Goal: Task Accomplishment & Management: Complete application form

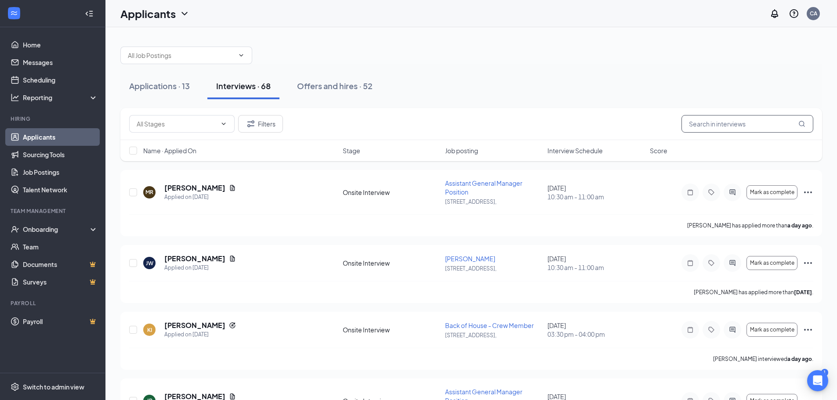
click at [762, 125] on input "text" at bounding box center [747, 124] width 132 height 18
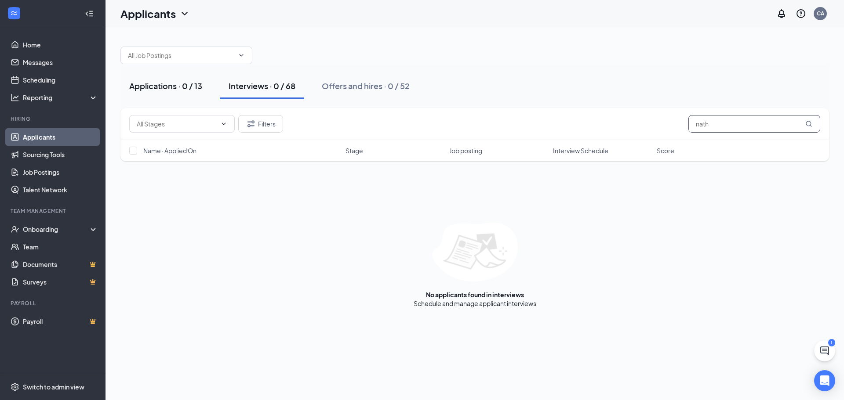
type input "nath"
click at [169, 92] on button "Applications · 0 / 13" at bounding box center [165, 86] width 91 height 26
drag, startPoint x: 252, startPoint y: 84, endPoint x: 279, endPoint y: 86, distance: 26.9
click at [252, 84] on div "Interviews · 0 / 68" at bounding box center [261, 85] width 67 height 11
click at [323, 81] on div "Offers and hires · 0 / 52" at bounding box center [366, 85] width 88 height 11
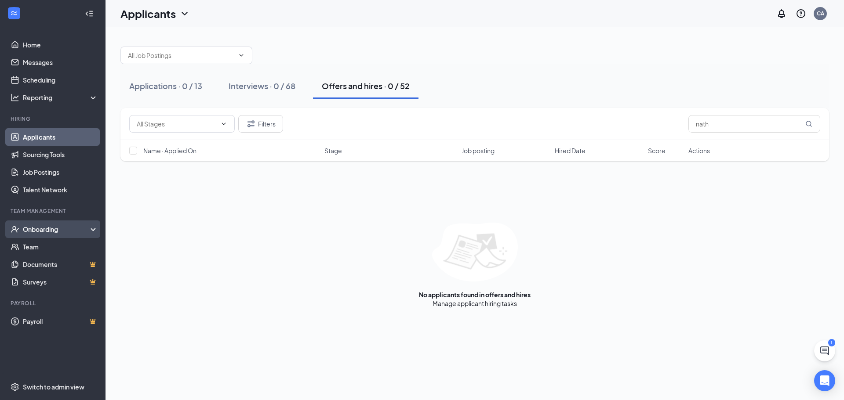
click at [55, 232] on div "Onboarding" at bounding box center [57, 229] width 68 height 9
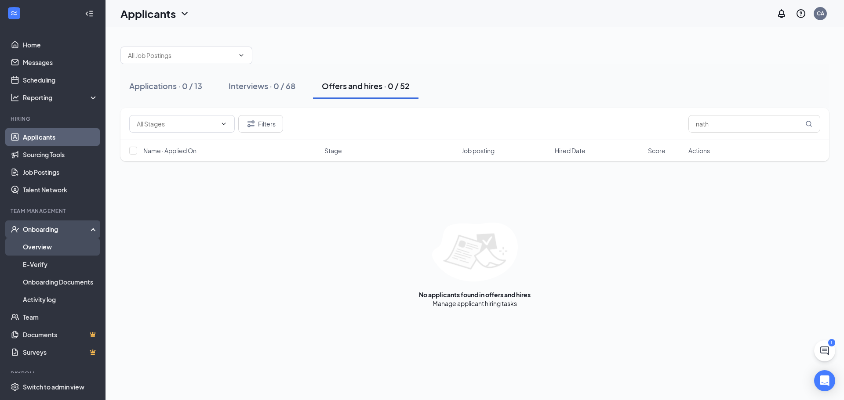
click at [54, 251] on link "Overview" at bounding box center [60, 247] width 75 height 18
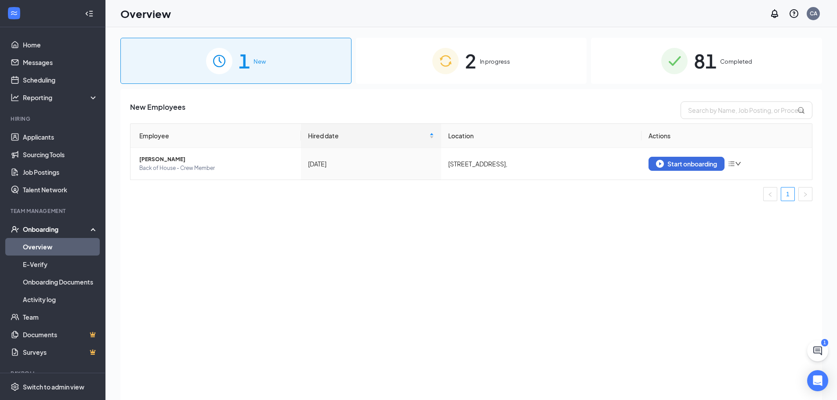
click at [476, 87] on div "1 New 2 In progress 81 Completed New Employees Employee Hired date Location Act…" at bounding box center [471, 233] width 702 height 391
click at [486, 40] on div "2 In progress" at bounding box center [471, 61] width 231 height 46
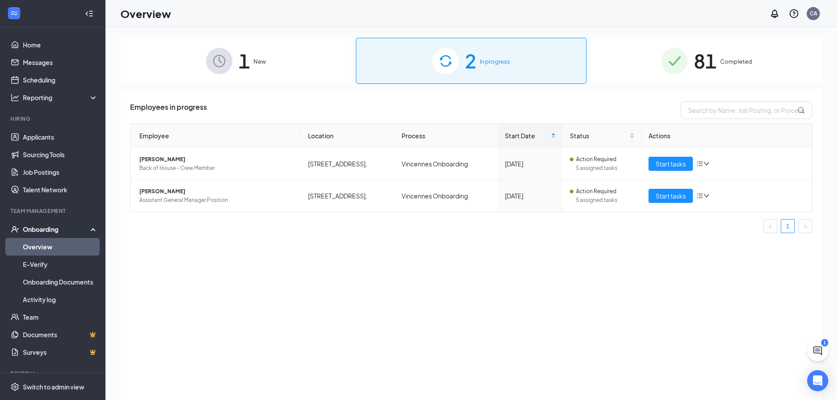
click at [651, 84] on div "1 New 2 In progress 81 Completed Employees in progress Employee Location Proces…" at bounding box center [471, 233] width 702 height 391
click at [652, 76] on div "81 Completed" at bounding box center [706, 61] width 231 height 46
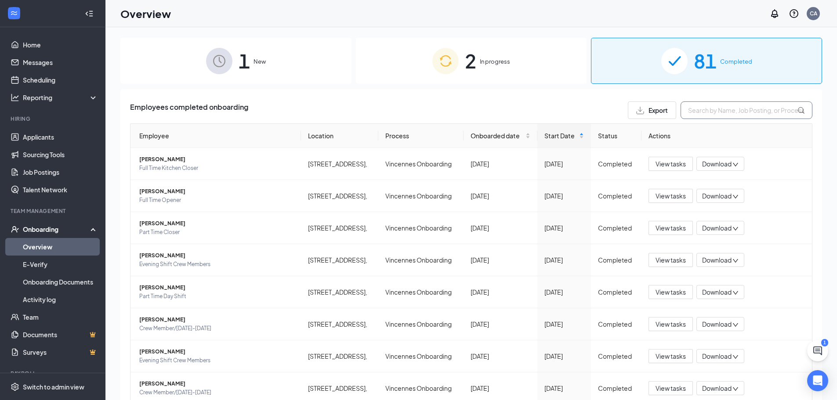
click at [710, 104] on input "text" at bounding box center [747, 110] width 132 height 18
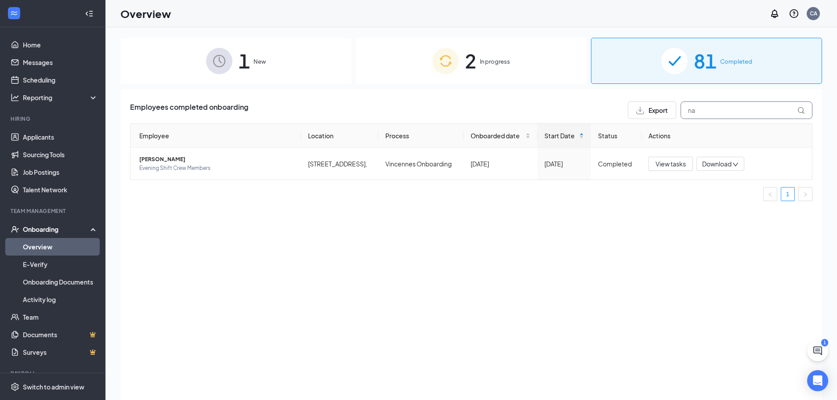
type input "n"
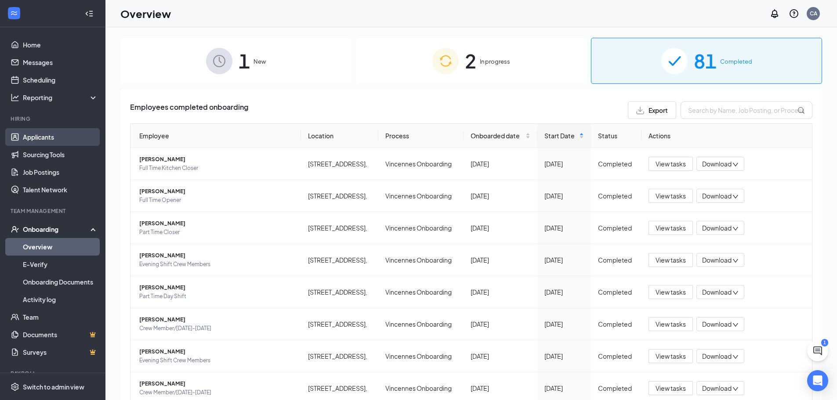
click at [57, 140] on link "Applicants" at bounding box center [60, 137] width 75 height 18
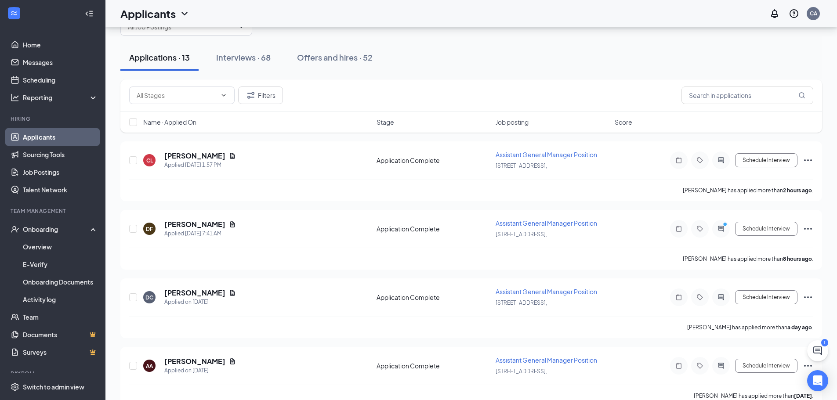
scroll to position [44, 0]
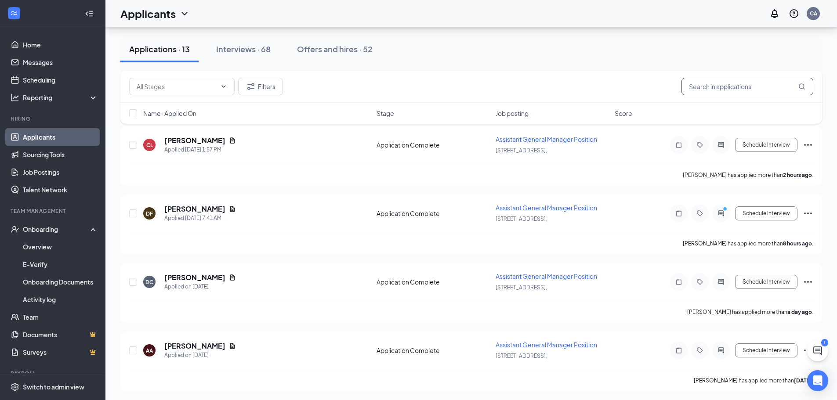
click at [720, 86] on input "text" at bounding box center [747, 87] width 132 height 18
type input "nat"
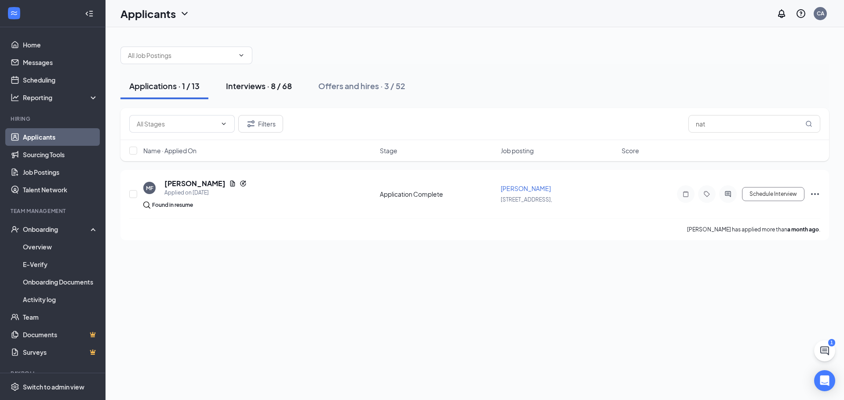
click at [238, 87] on div "Interviews · 8 / 68" at bounding box center [259, 85] width 66 height 11
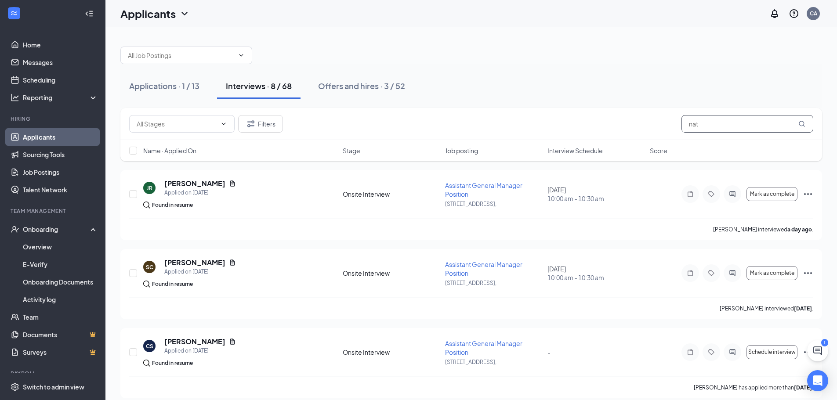
click at [745, 123] on input "nat" at bounding box center [747, 124] width 132 height 18
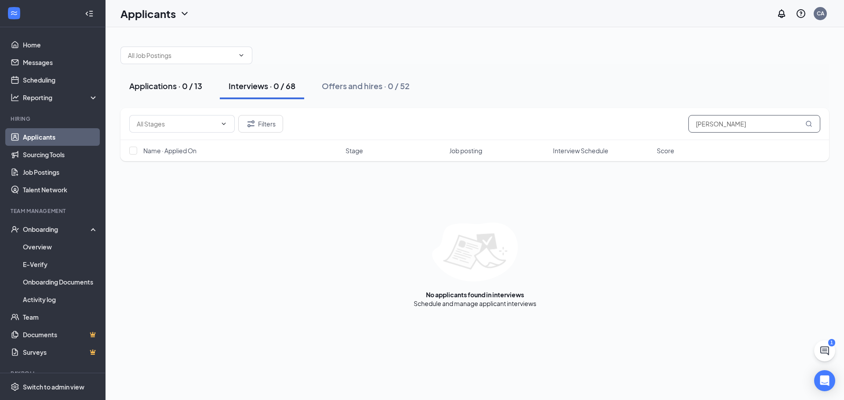
type input "nathan"
click at [152, 83] on div "Applications · 0 / 13" at bounding box center [165, 85] width 73 height 11
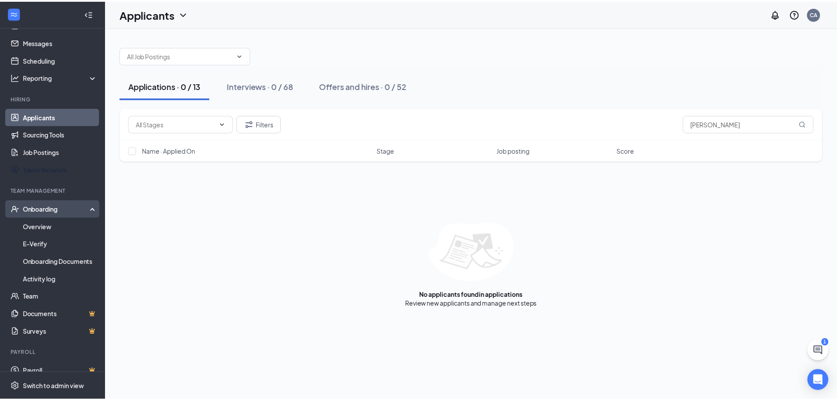
scroll to position [31, 0]
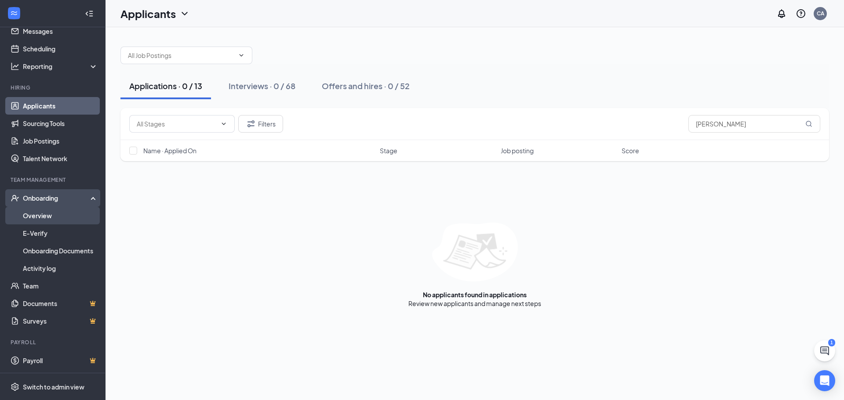
click at [42, 210] on link "Overview" at bounding box center [60, 216] width 75 height 18
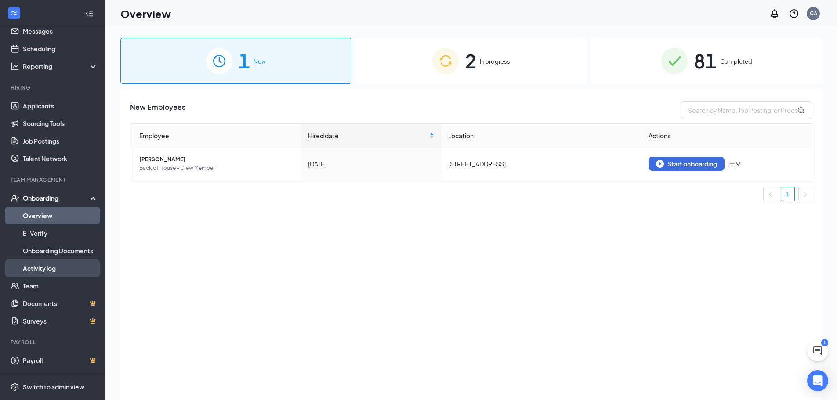
click at [51, 268] on link "Activity log" at bounding box center [60, 269] width 75 height 18
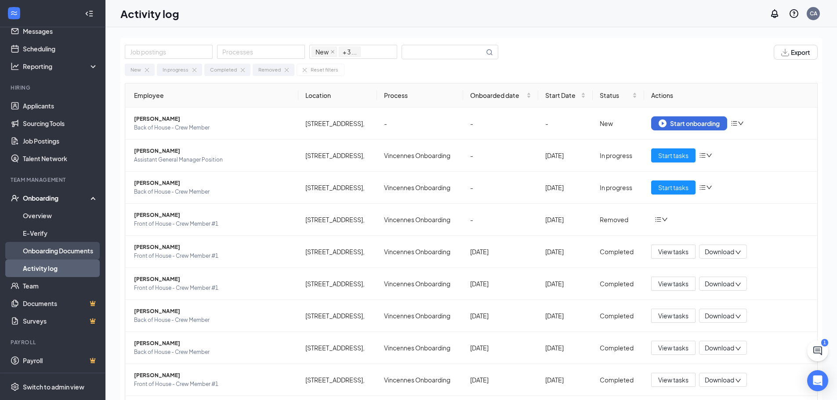
click at [52, 251] on link "Onboarding Documents" at bounding box center [60, 251] width 75 height 18
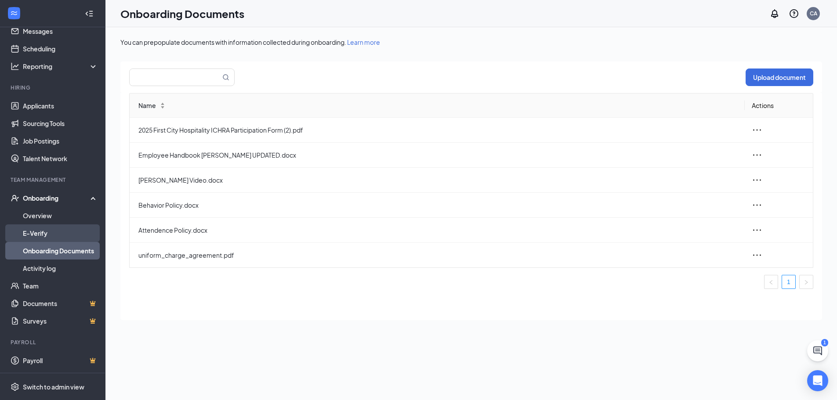
click at [57, 237] on link "E-Verify" at bounding box center [60, 234] width 75 height 18
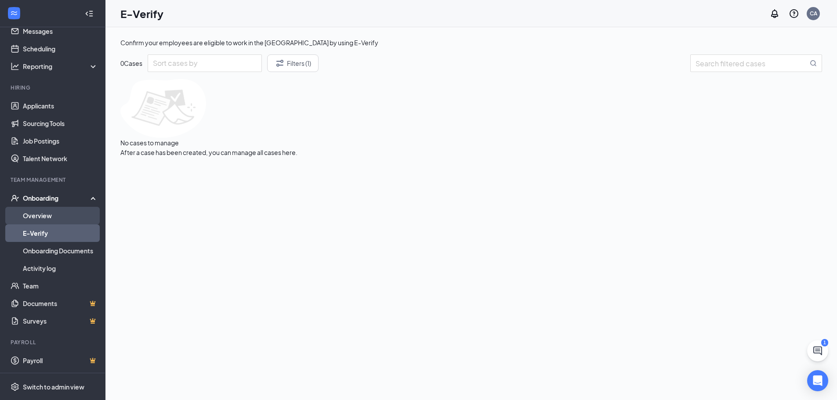
click at [54, 217] on link "Overview" at bounding box center [60, 216] width 75 height 18
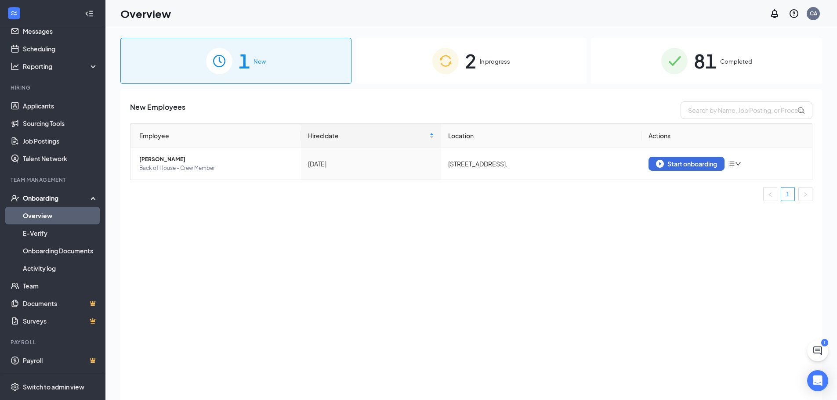
click at [507, 59] on span "In progress" at bounding box center [495, 61] width 30 height 9
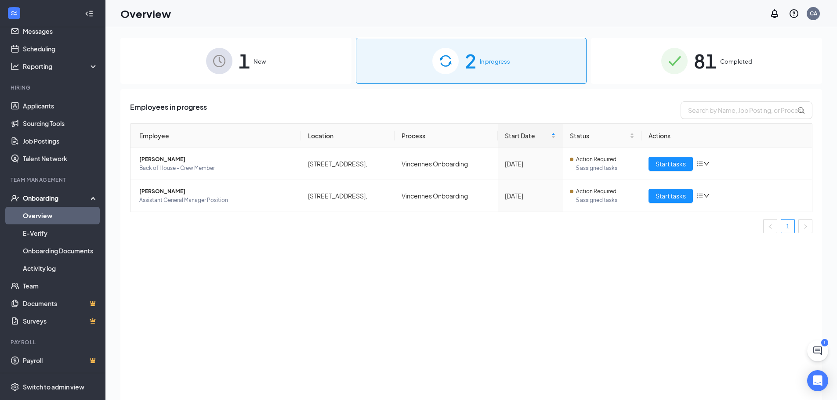
scroll to position [40, 0]
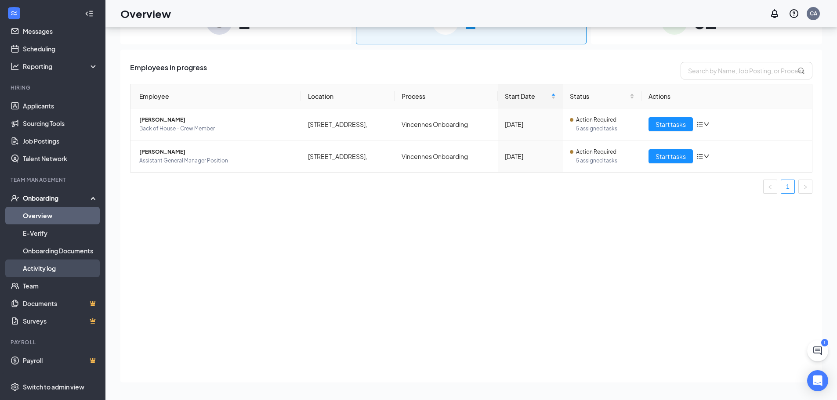
click at [73, 264] on link "Activity log" at bounding box center [60, 269] width 75 height 18
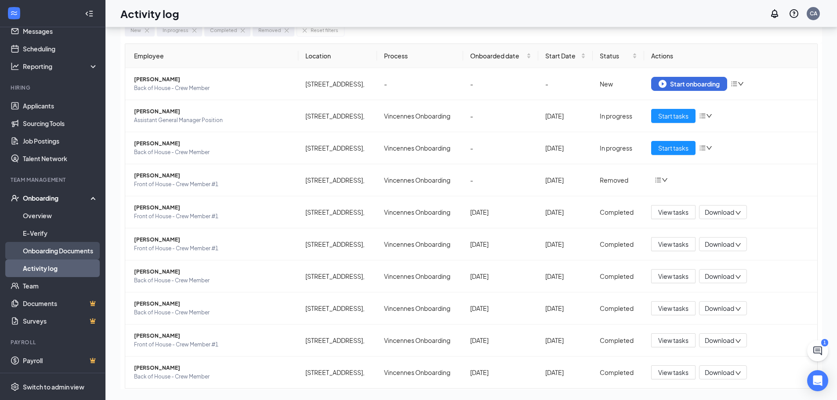
click at [65, 254] on link "Onboarding Documents" at bounding box center [60, 251] width 75 height 18
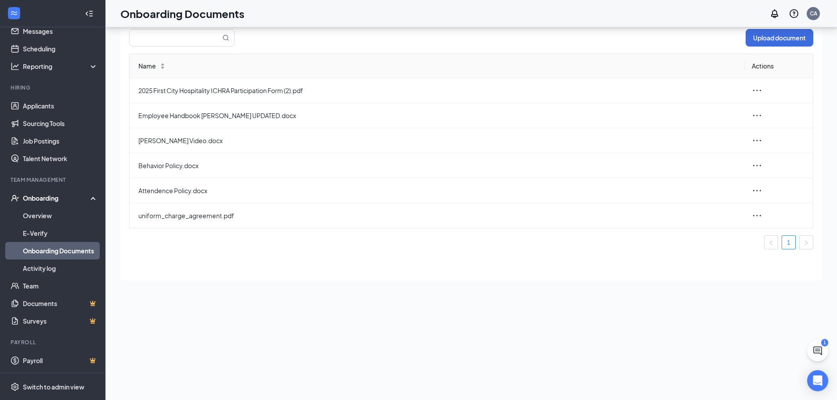
click at [65, 243] on link "Onboarding Documents" at bounding box center [60, 251] width 75 height 18
click at [61, 233] on link "E-Verify" at bounding box center [60, 234] width 75 height 18
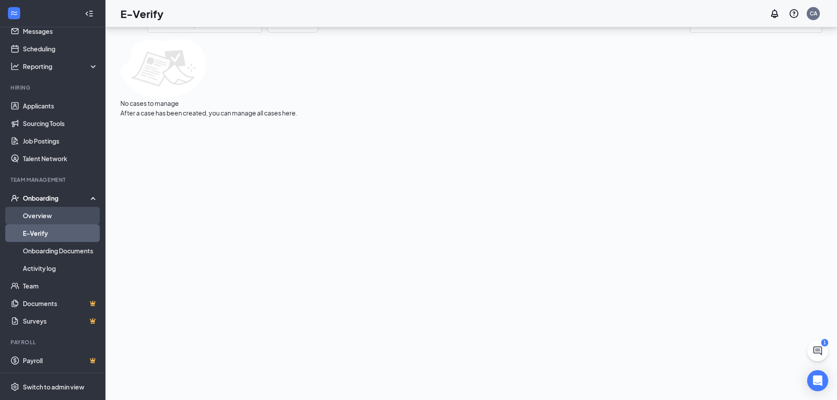
click at [57, 214] on link "Overview" at bounding box center [60, 216] width 75 height 18
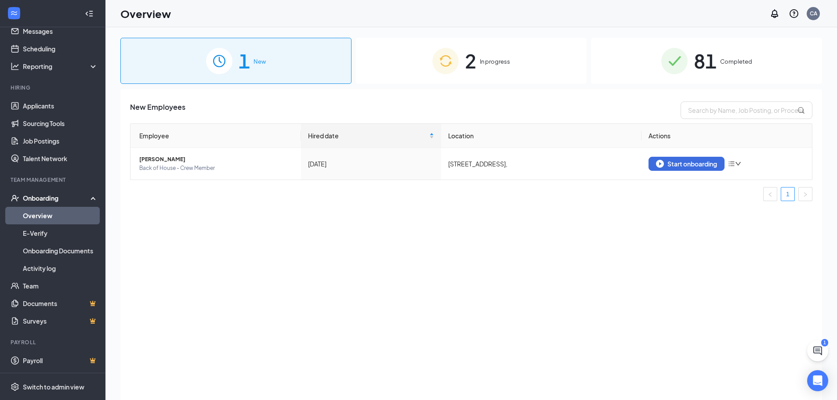
click at [712, 65] on span "81" at bounding box center [705, 61] width 23 height 30
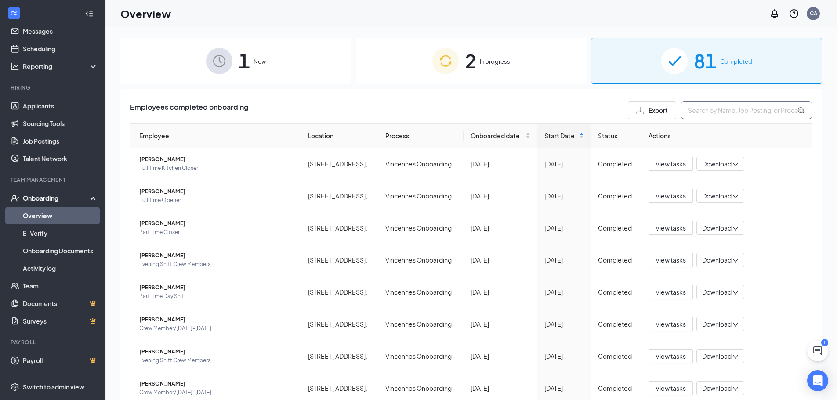
click at [688, 113] on input "text" at bounding box center [747, 110] width 132 height 18
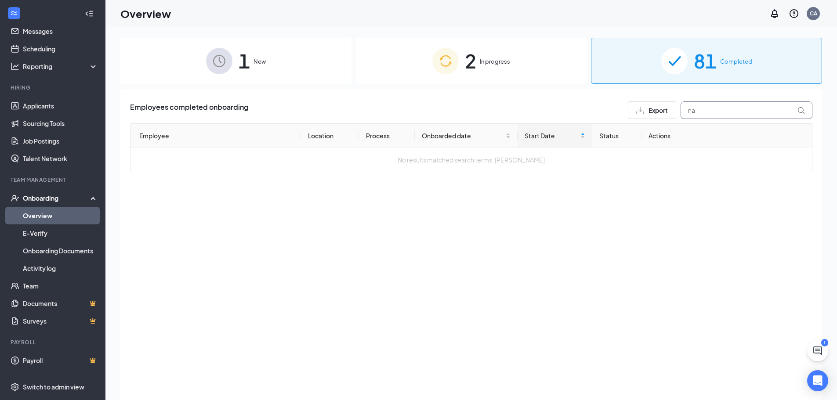
type input "n"
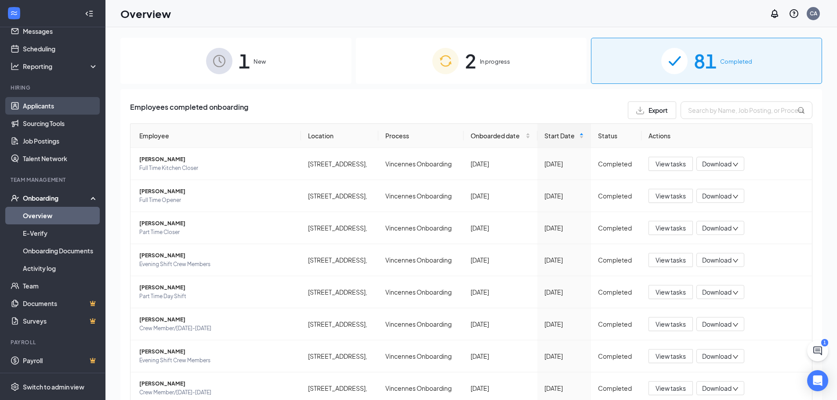
click at [60, 108] on link "Applicants" at bounding box center [60, 106] width 75 height 18
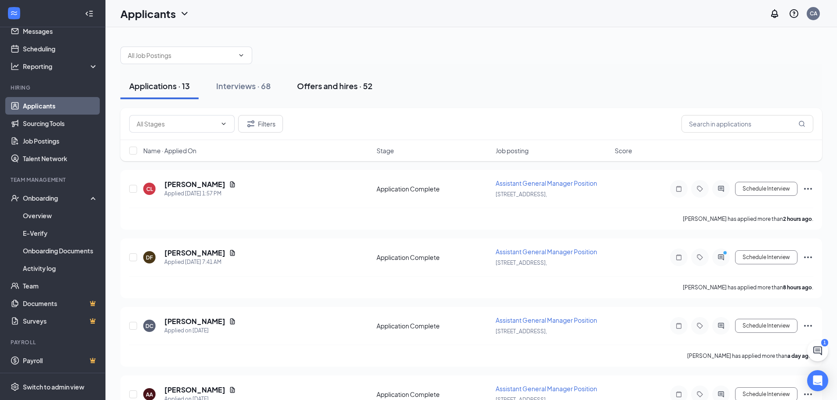
click at [337, 86] on div "Offers and hires · 52" at bounding box center [335, 85] width 76 height 11
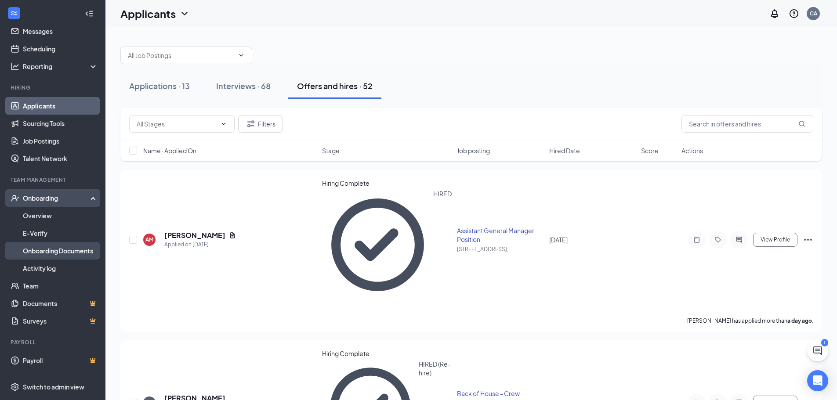
click at [71, 253] on link "Onboarding Documents" at bounding box center [60, 251] width 75 height 18
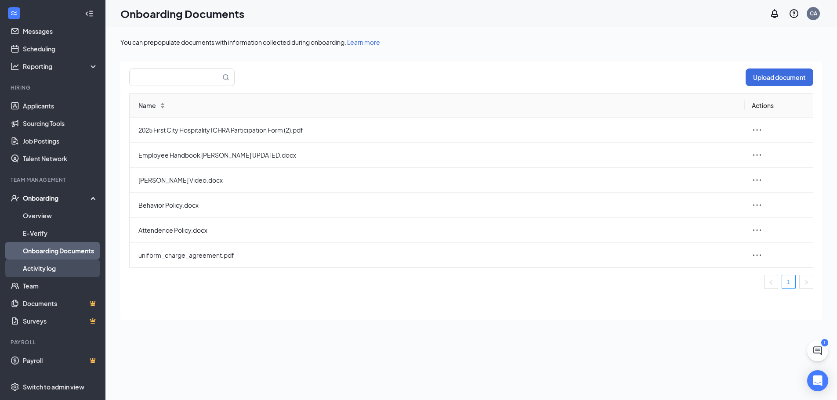
click at [54, 268] on link "Activity log" at bounding box center [60, 269] width 75 height 18
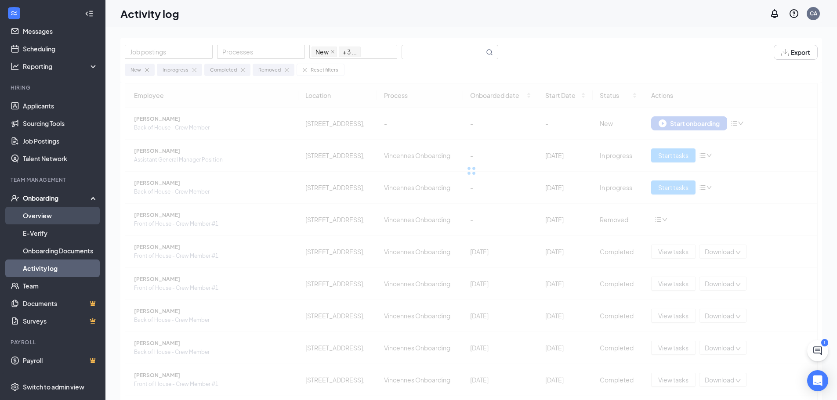
click at [51, 214] on link "Overview" at bounding box center [60, 216] width 75 height 18
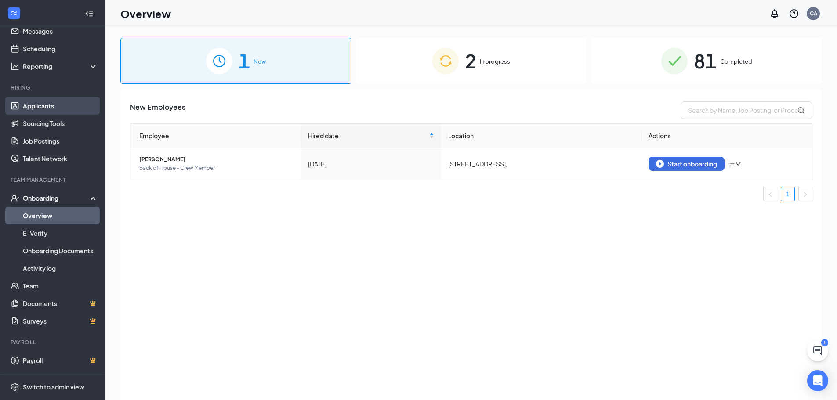
click at [57, 109] on link "Applicants" at bounding box center [60, 106] width 75 height 18
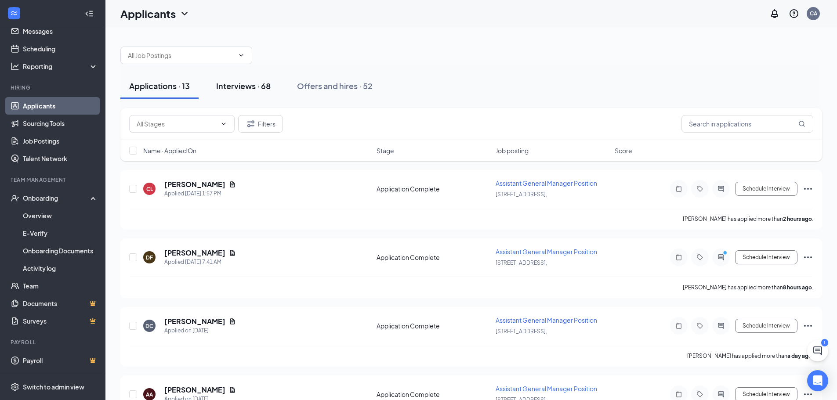
click at [228, 85] on div "Interviews · 68" at bounding box center [243, 85] width 54 height 11
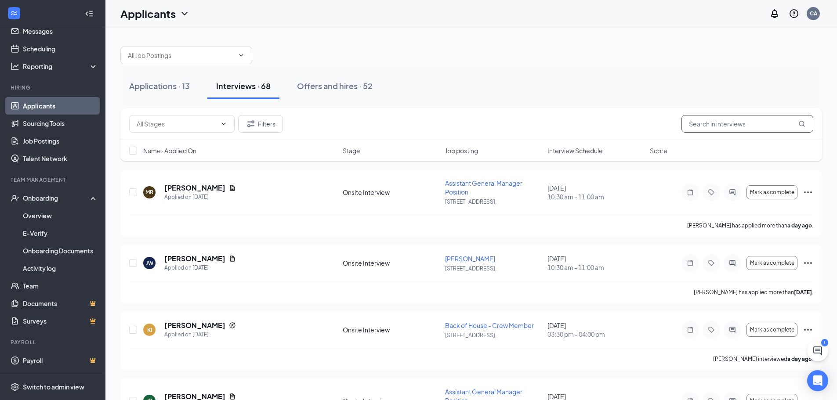
click at [745, 129] on input "text" at bounding box center [747, 124] width 132 height 18
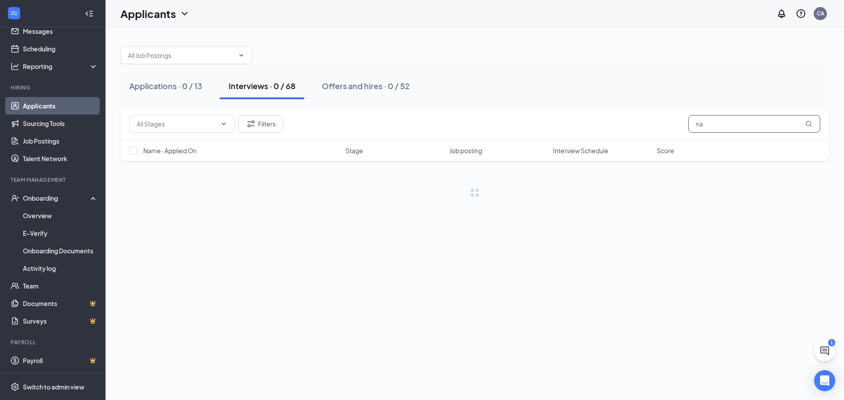
type input "n"
type input "m"
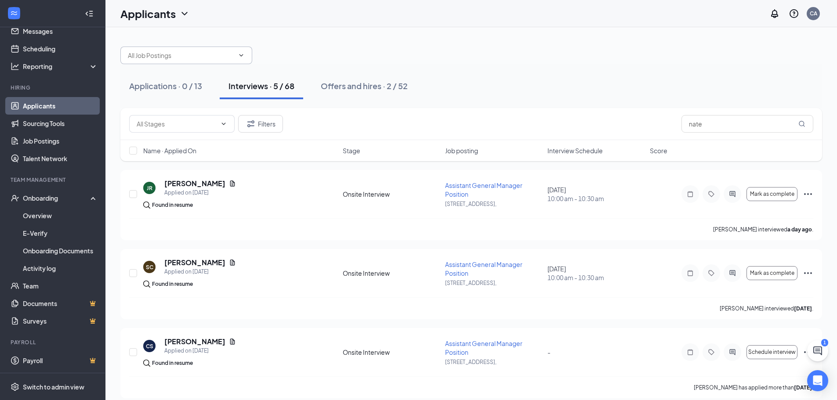
click at [217, 58] on input "text" at bounding box center [181, 56] width 106 height 10
click at [393, 19] on div "Applicants CA" at bounding box center [471, 13] width 732 height 27
click at [770, 128] on input "nate" at bounding box center [747, 124] width 132 height 18
type input "n"
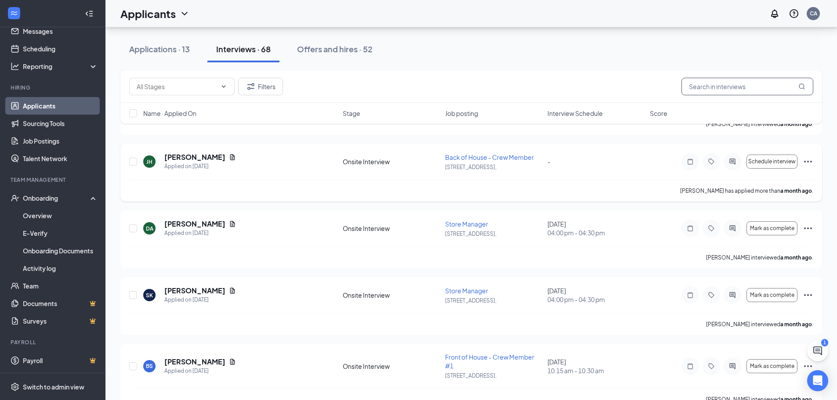
scroll to position [4522, 0]
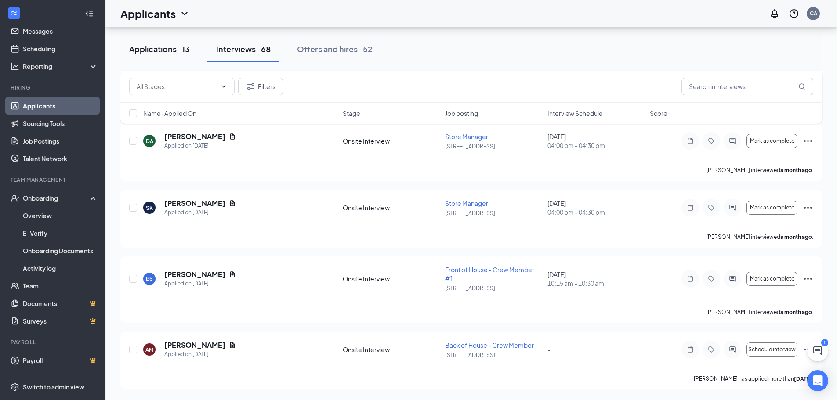
click at [186, 49] on div "Applications · 13" at bounding box center [159, 48] width 61 height 11
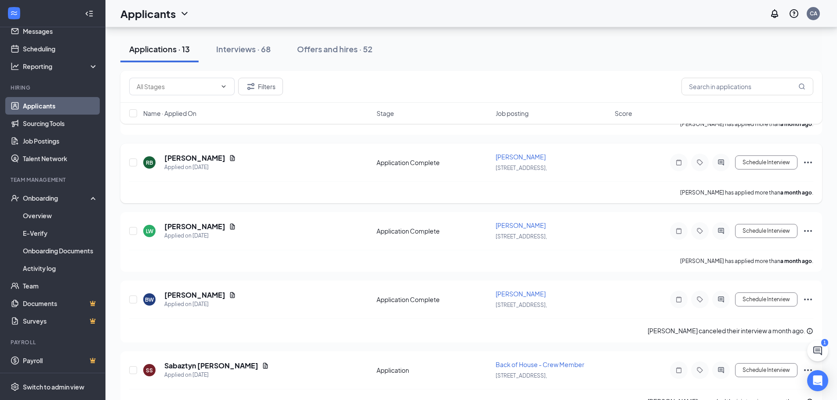
scroll to position [621, 0]
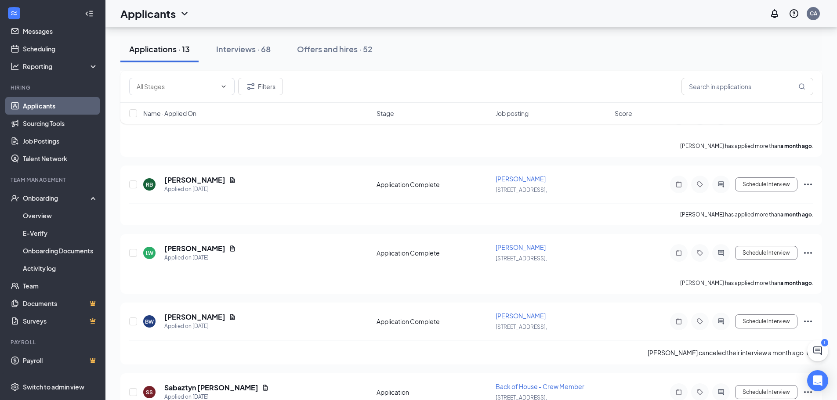
click at [349, 62] on div "Applications · 13 Interviews · 68 Offers and hires · 52" at bounding box center [471, 49] width 702 height 44
click at [350, 52] on div "Offers and hires · 52" at bounding box center [335, 48] width 76 height 11
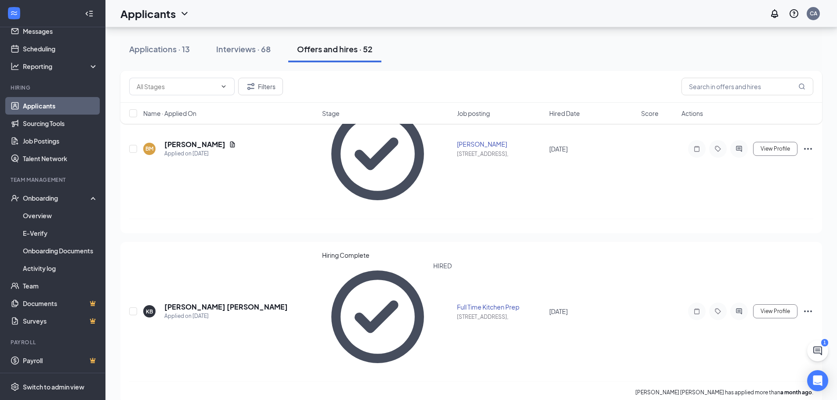
scroll to position [3567, 0]
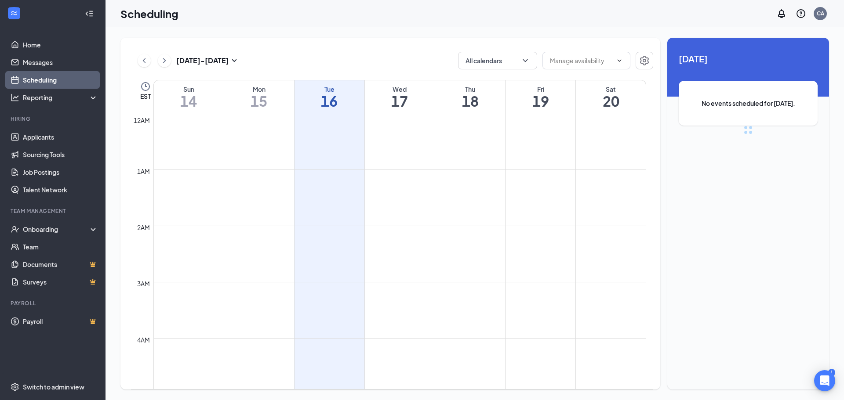
scroll to position [432, 0]
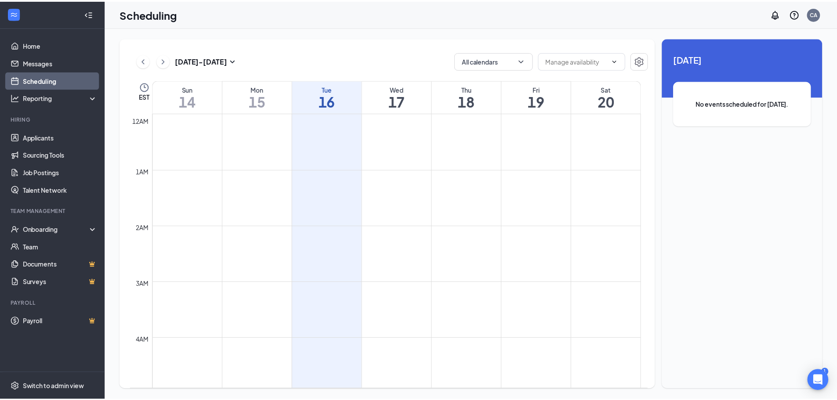
scroll to position [432, 0]
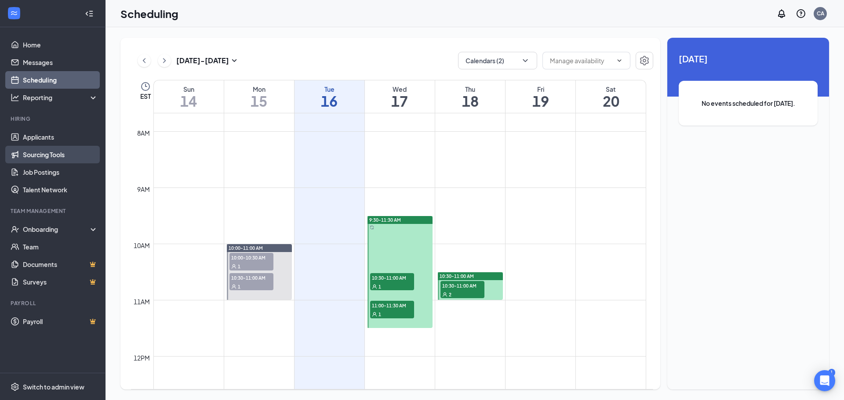
click at [58, 154] on link "Sourcing Tools" at bounding box center [60, 155] width 75 height 18
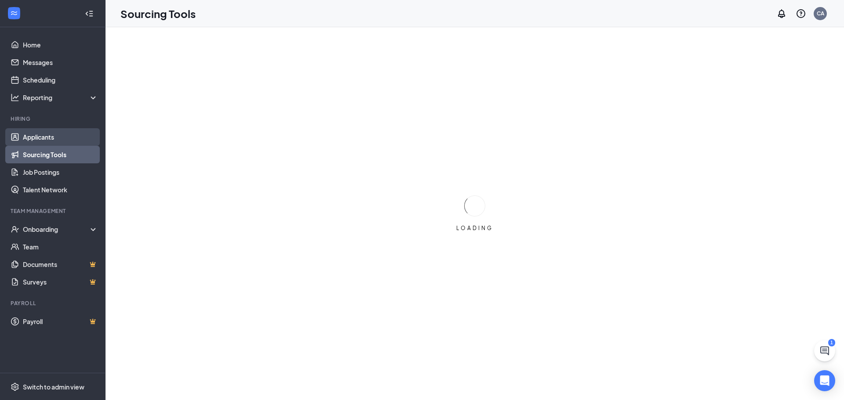
click at [60, 144] on link "Applicants" at bounding box center [60, 137] width 75 height 18
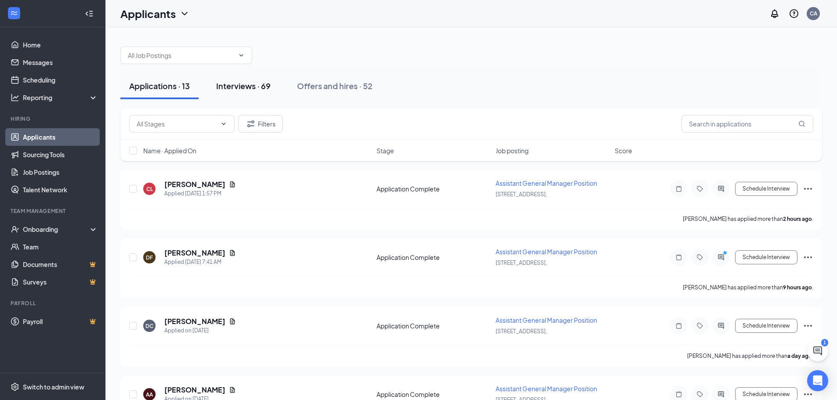
click at [264, 86] on div "Interviews · 69" at bounding box center [243, 85] width 54 height 11
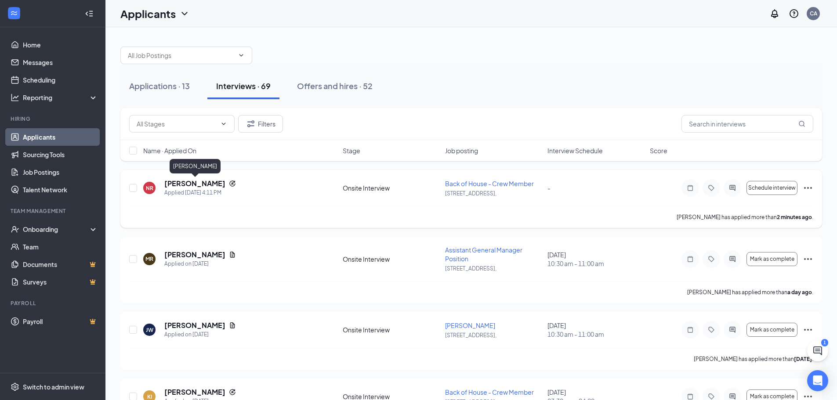
click at [180, 184] on h5 "Nathaniel Robinson" at bounding box center [194, 184] width 61 height 10
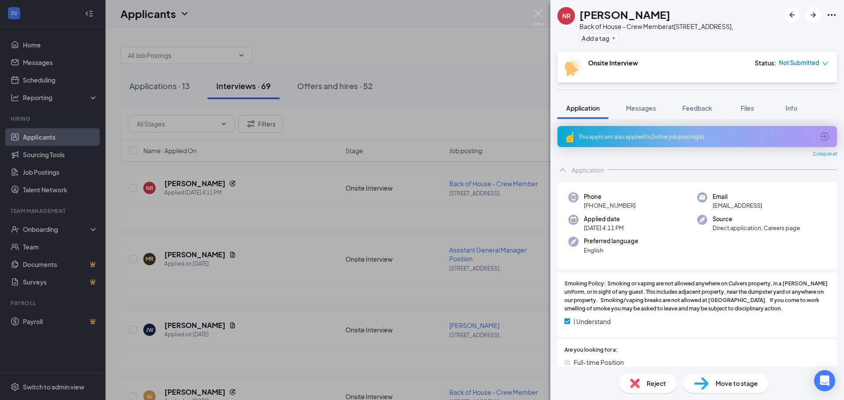
click at [832, 15] on icon "Ellipses" at bounding box center [831, 15] width 8 height 2
click at [793, 33] on link "View full application" at bounding box center [783, 35] width 95 height 9
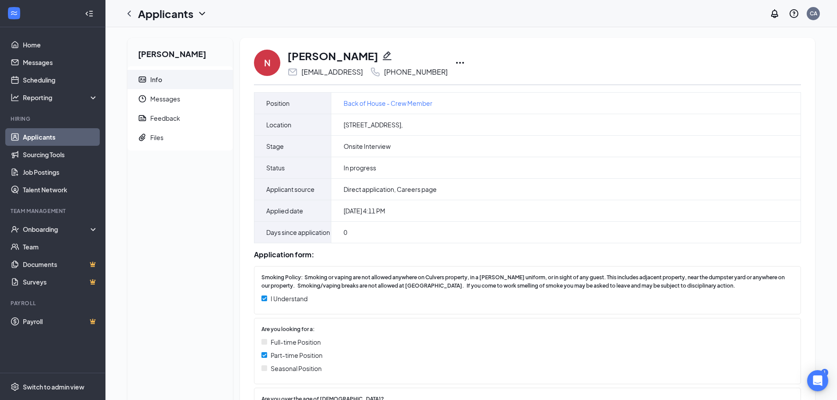
click at [508, 71] on div "N Nathaniel Robinson nathanielrobinson01@yahoo.con +1 (812) 830-8543" at bounding box center [527, 62] width 547 height 29
click at [465, 64] on icon "Ellipses" at bounding box center [460, 63] width 11 height 11
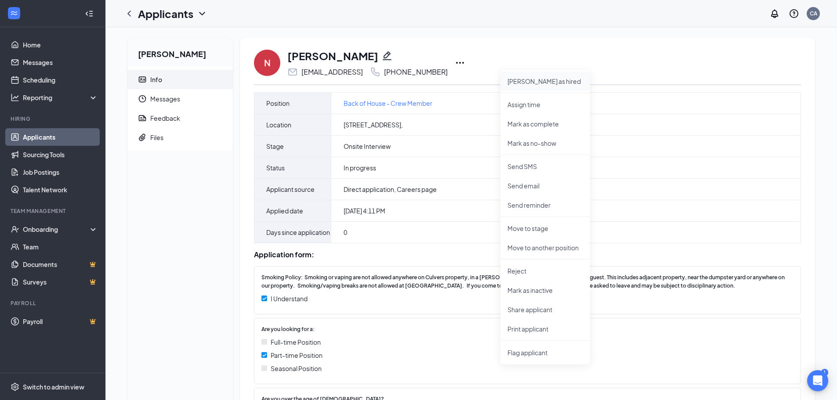
click at [536, 83] on p "Mark as hired" at bounding box center [545, 81] width 76 height 9
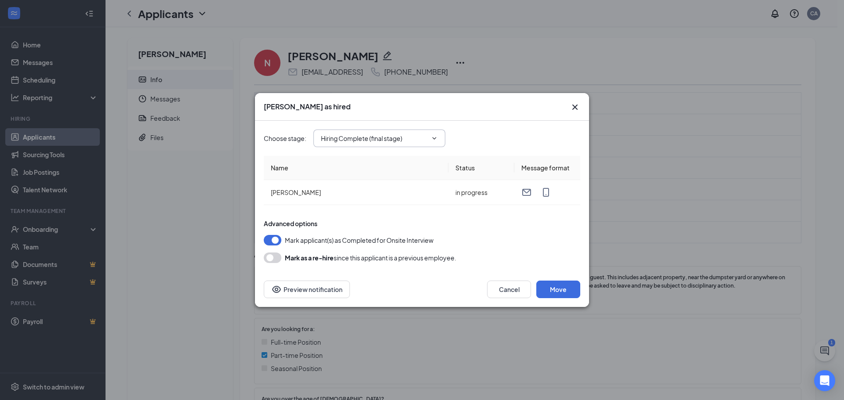
click at [438, 141] on icon "ChevronDown" at bounding box center [434, 138] width 7 height 7
click at [432, 137] on icon "ChevronDown" at bounding box center [434, 138] width 7 height 7
click at [566, 295] on button "Move" at bounding box center [558, 290] width 44 height 18
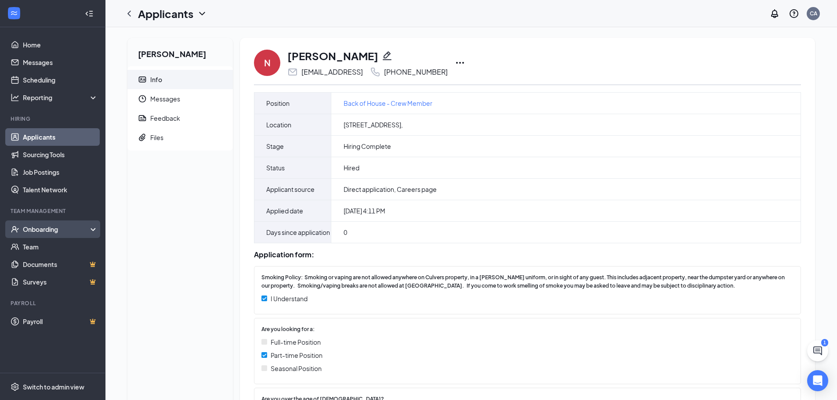
click at [40, 225] on div "Onboarding" at bounding box center [57, 229] width 68 height 9
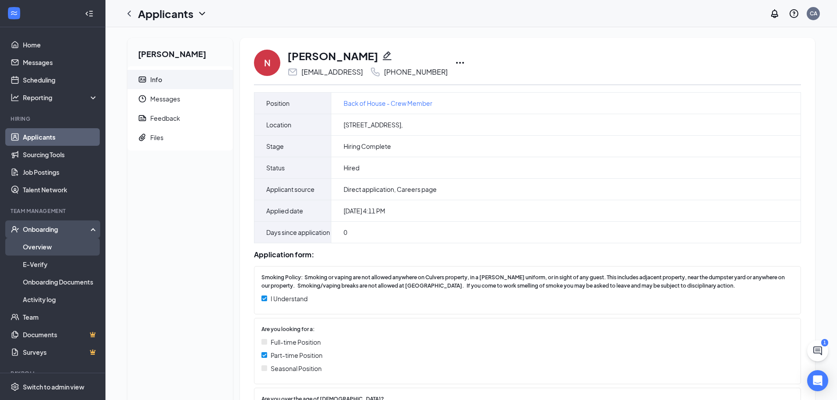
click at [35, 246] on link "Overview" at bounding box center [60, 247] width 75 height 18
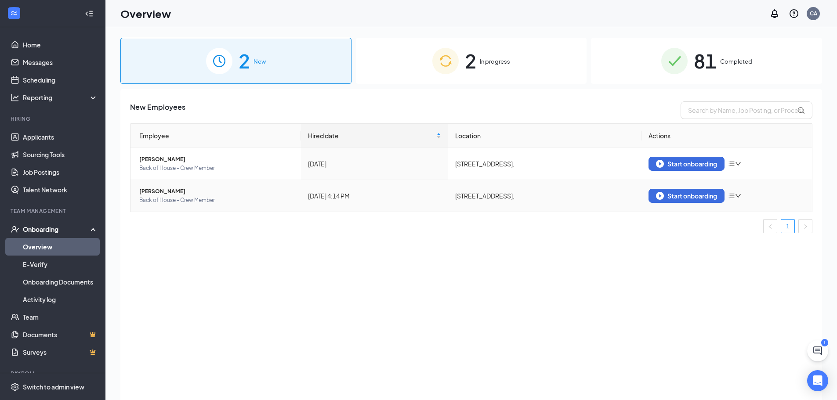
click at [735, 196] on icon "bars" at bounding box center [731, 195] width 7 height 7
drag, startPoint x: 605, startPoint y: 257, endPoint x: 656, endPoint y: 241, distance: 54.1
click at [605, 257] on div "New Employees Employee Hired date Location Actions John Whaley Back of House - …" at bounding box center [471, 255] width 702 height 333
click at [706, 194] on div "Start onboarding" at bounding box center [686, 196] width 61 height 8
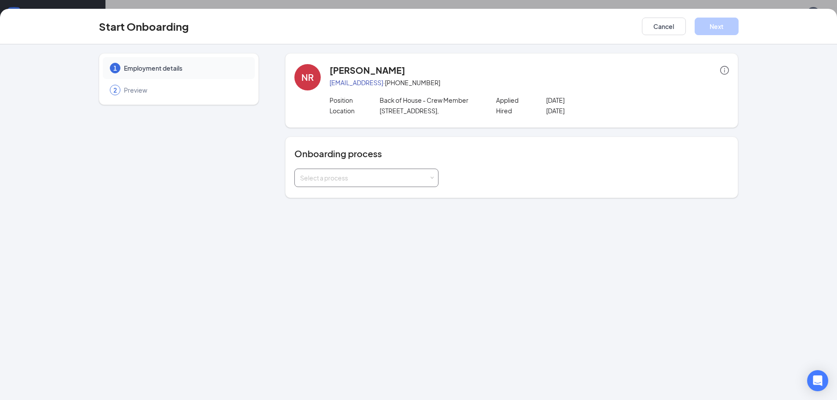
click at [418, 186] on div "Select a process" at bounding box center [366, 178] width 133 height 18
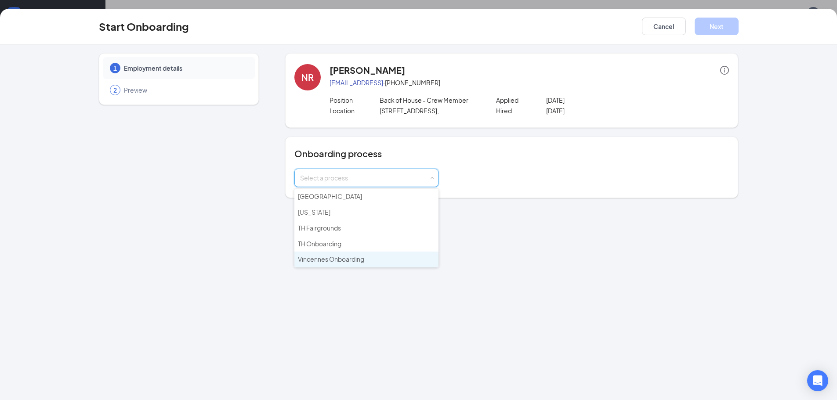
click at [373, 265] on li "Vincennes Onboarding" at bounding box center [366, 260] width 144 height 16
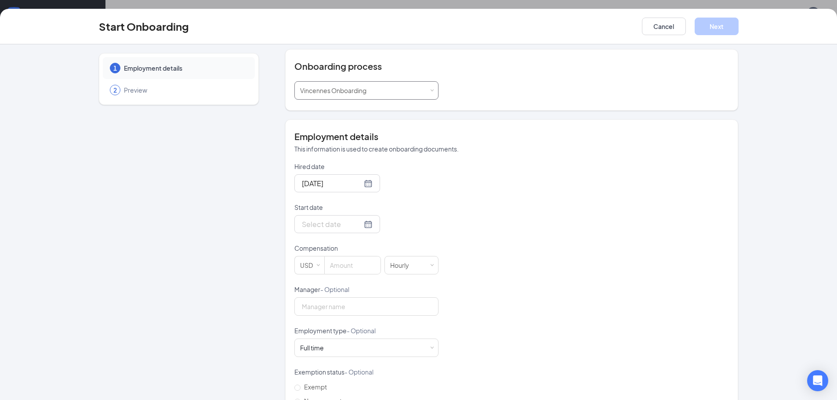
scroll to position [88, 0]
click at [342, 223] on input "Start date" at bounding box center [332, 223] width 60 height 11
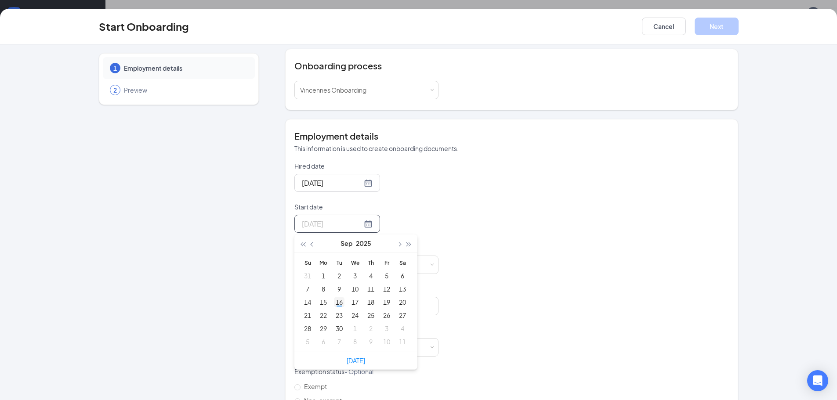
type input "Sep 16, 2025"
click at [337, 300] on div "16" at bounding box center [339, 302] width 11 height 11
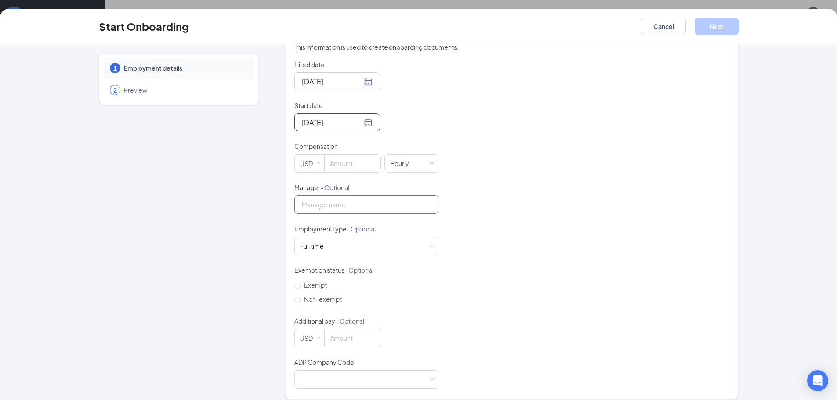
scroll to position [198, 0]
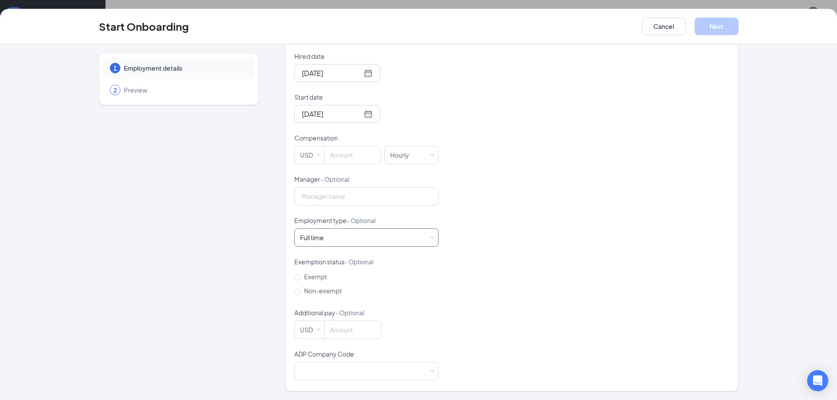
click at [377, 239] on div "Full time Works 30+ hours per week and is reasonably expected to work" at bounding box center [366, 238] width 133 height 18
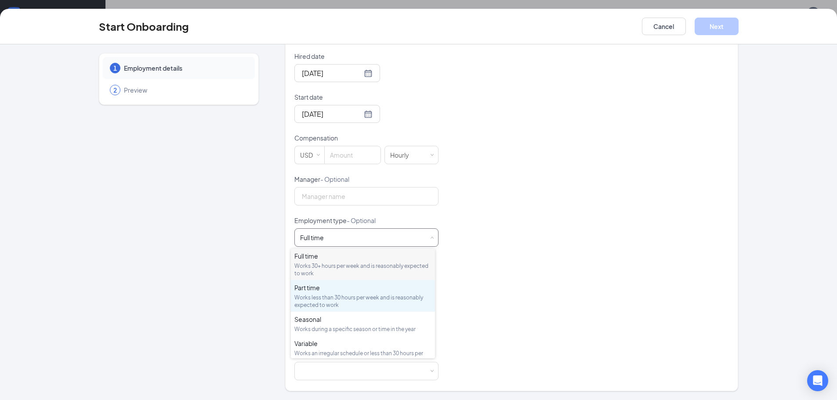
click at [382, 304] on div "Works less than 30 hours per week and is reasonably expected to work" at bounding box center [362, 301] width 137 height 15
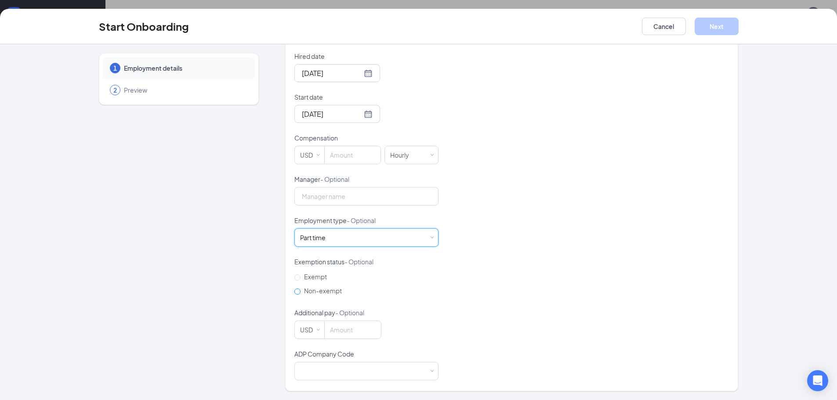
click at [301, 291] on span "Non-exempt" at bounding box center [323, 291] width 45 height 8
click at [298, 291] on input "Non-exempt" at bounding box center [297, 292] width 6 height 6
radio input "true"
click at [401, 367] on div at bounding box center [366, 371] width 133 height 18
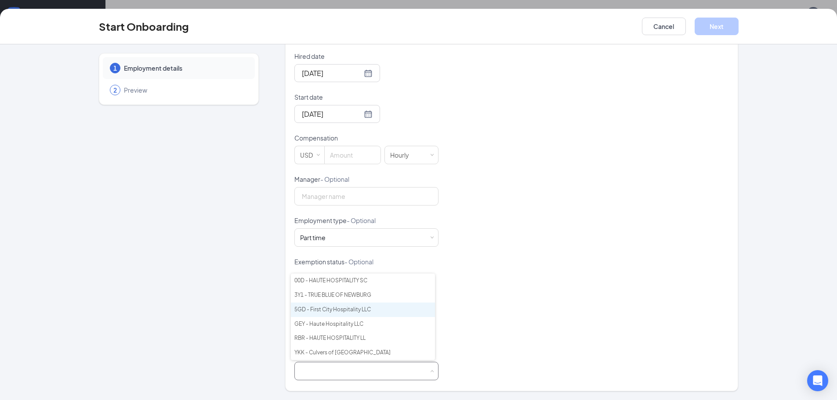
click at [399, 314] on li "5GD - First City Hospitality LLC" at bounding box center [363, 310] width 144 height 14
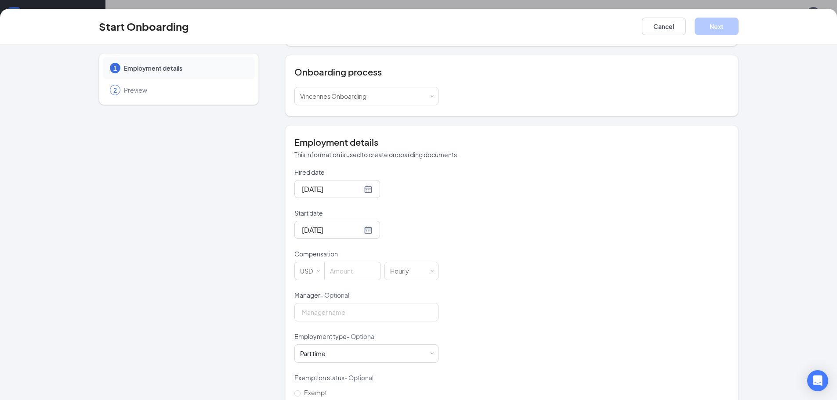
scroll to position [66, 0]
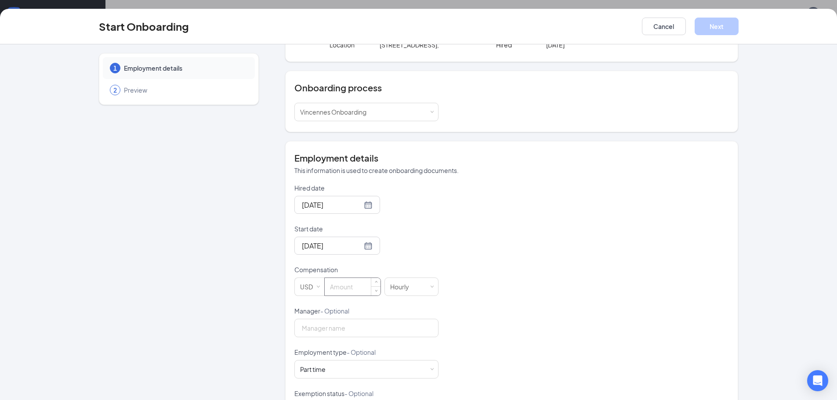
click at [347, 286] on input at bounding box center [353, 287] width 56 height 18
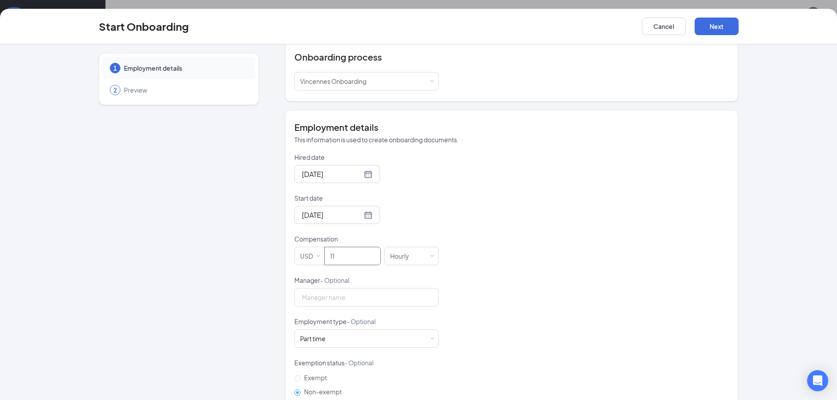
scroll to position [198, 0]
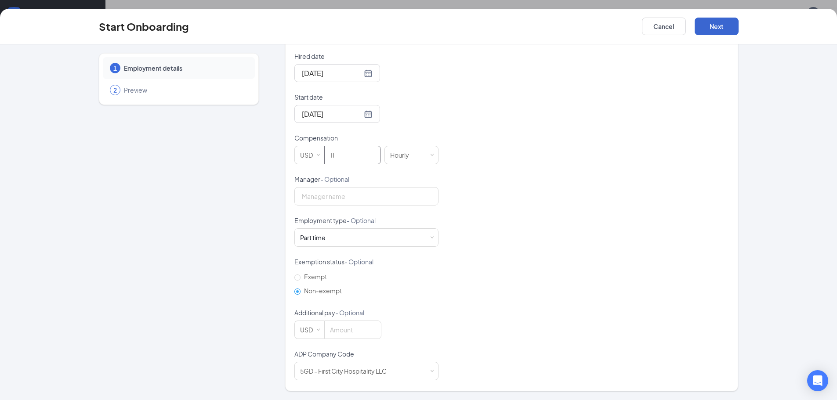
type input "11"
click at [714, 27] on button "Next" at bounding box center [717, 27] width 44 height 18
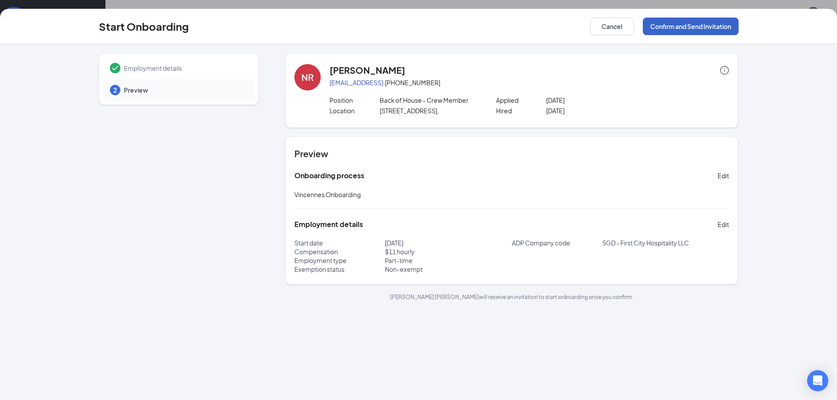
click at [698, 26] on button "Confirm and Send Invitation" at bounding box center [691, 27] width 96 height 18
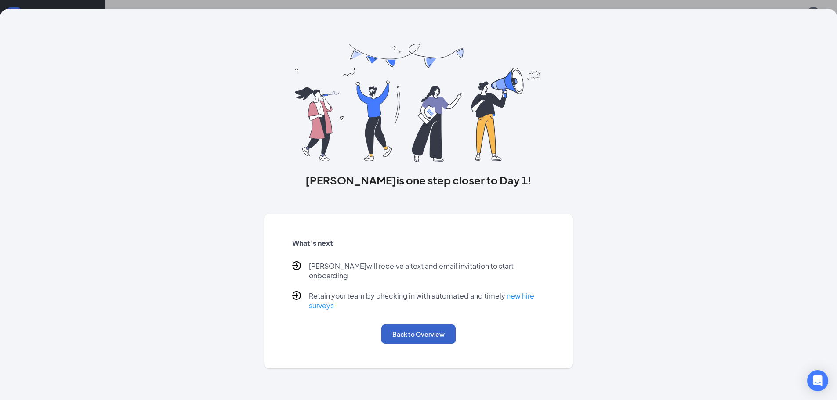
click at [417, 325] on button "Back to Overview" at bounding box center [418, 334] width 74 height 19
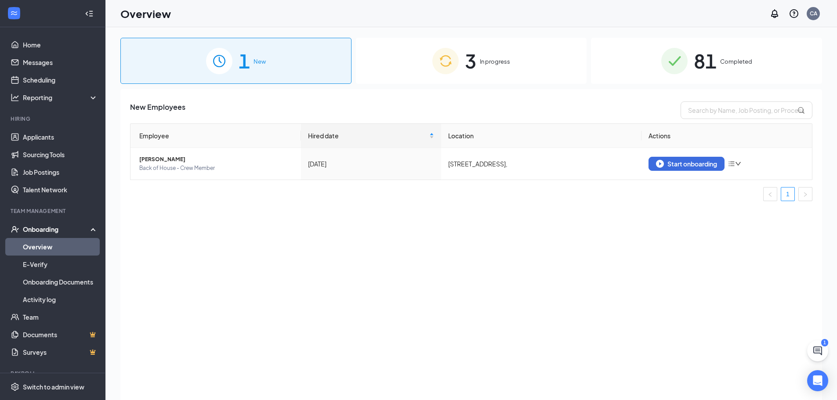
click at [53, 245] on link "Overview" at bounding box center [60, 247] width 75 height 18
click at [521, 66] on div "3 In progress" at bounding box center [471, 61] width 231 height 46
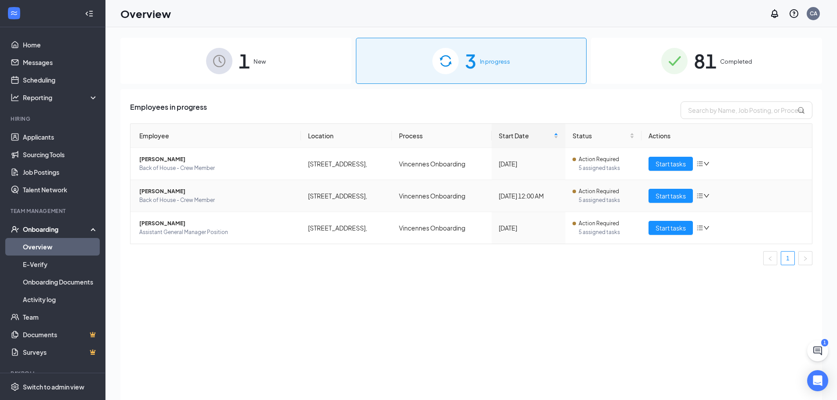
click at [600, 191] on span "Action Required" at bounding box center [599, 191] width 40 height 9
click at [704, 192] on div "Start tasks" at bounding box center [727, 196] width 156 height 14
click at [704, 195] on icon "down" at bounding box center [706, 196] width 6 height 6
click at [589, 195] on span "Action Required" at bounding box center [599, 191] width 40 height 9
click at [657, 200] on span "Start tasks" at bounding box center [671, 196] width 30 height 10
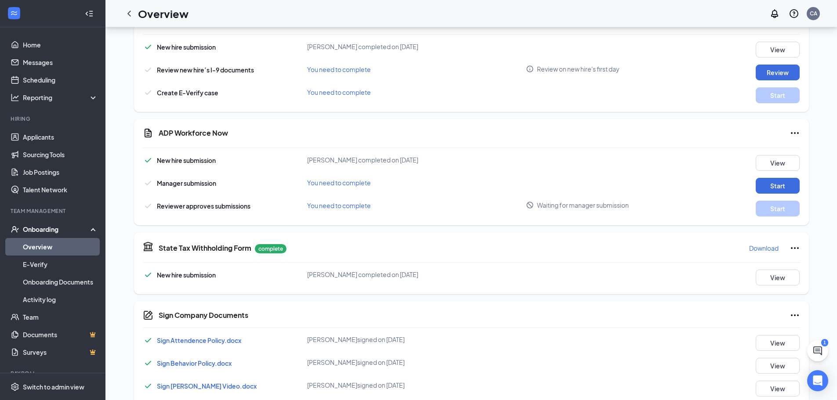
scroll to position [159, 0]
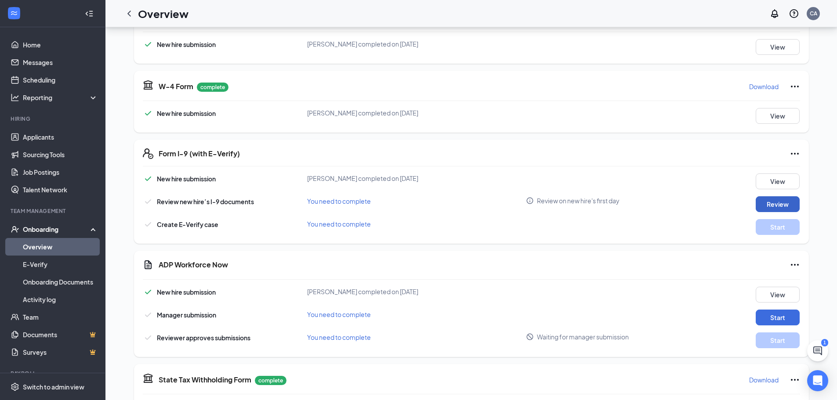
click at [787, 204] on button "Review" at bounding box center [778, 204] width 44 height 16
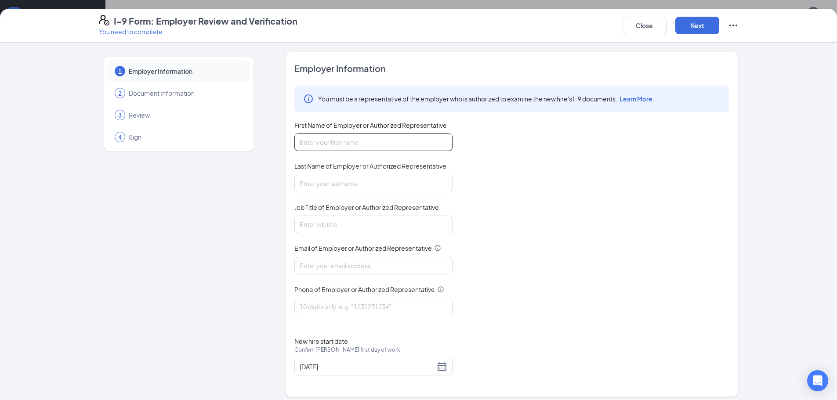
click at [373, 149] on input "First Name of Employer or Authorized Representative" at bounding box center [373, 143] width 158 height 18
type input "Chayce"
type input "Anderson"
type input "Chayce@culversmail.com"
type input "3178456300"
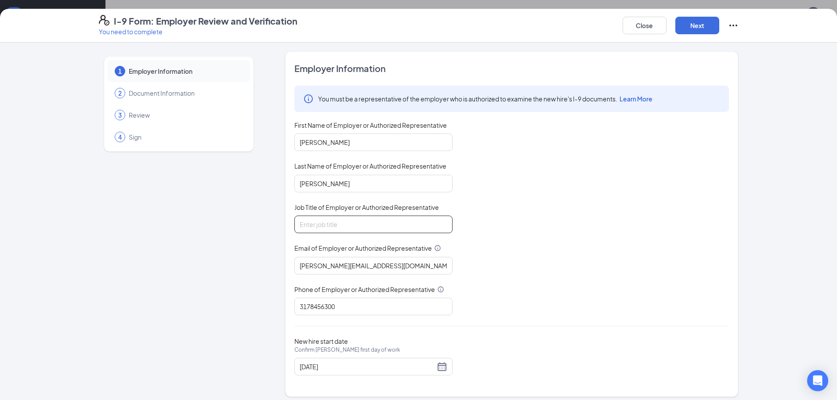
click at [362, 220] on input "Job Title of Employer or Authorized Representative" at bounding box center [373, 225] width 158 height 18
type input "GM"
click at [548, 239] on div "You must be a representative of the employer who is authorized to examine the n…" at bounding box center [511, 201] width 435 height 230
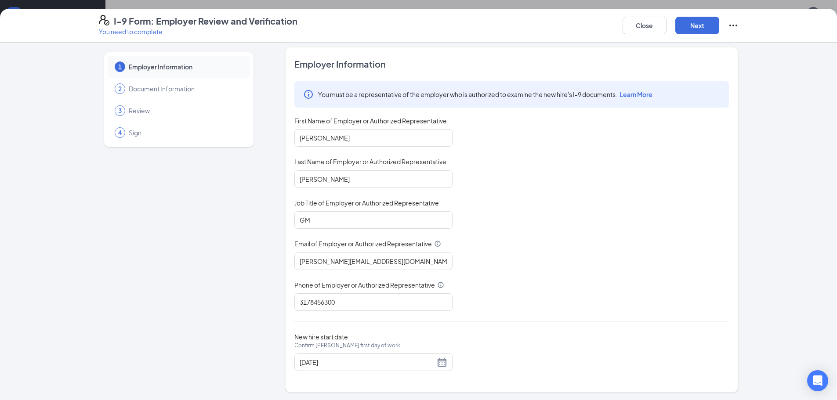
scroll to position [6, 0]
click at [701, 20] on button "Next" at bounding box center [697, 26] width 44 height 18
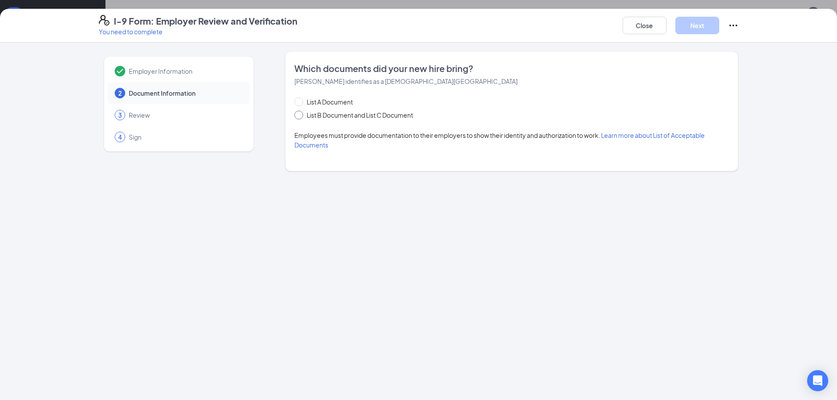
click at [348, 116] on span "List B Document and List C Document" at bounding box center [359, 115] width 113 height 10
click at [301, 116] on input "List B Document and List C Document" at bounding box center [297, 114] width 6 height 6
radio input "true"
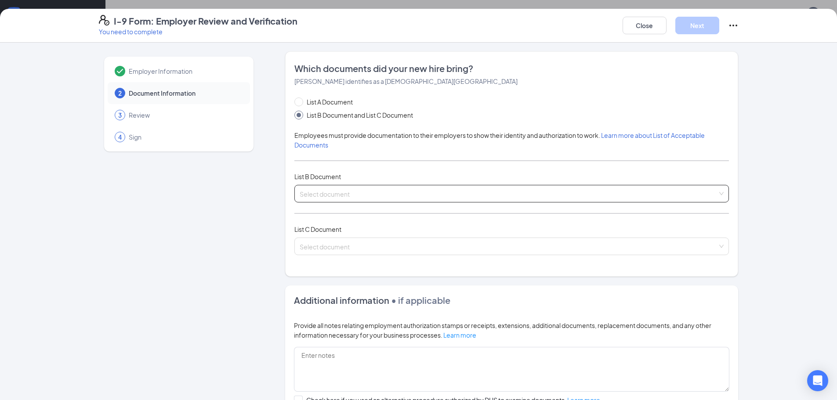
click at [327, 192] on input "search" at bounding box center [509, 191] width 418 height 13
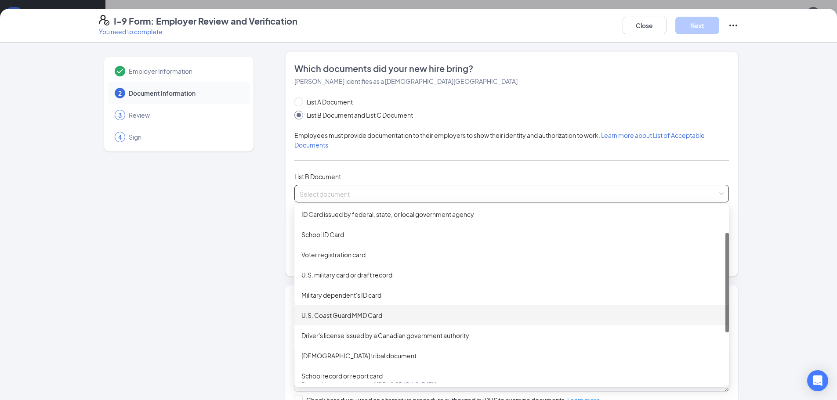
scroll to position [132, 0]
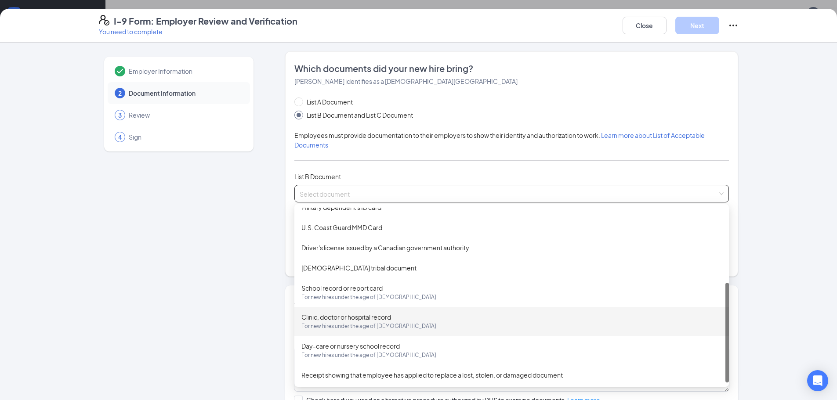
click at [333, 316] on div "Clinic, doctor or hospital record For new hires under the age of 18" at bounding box center [511, 321] width 420 height 18
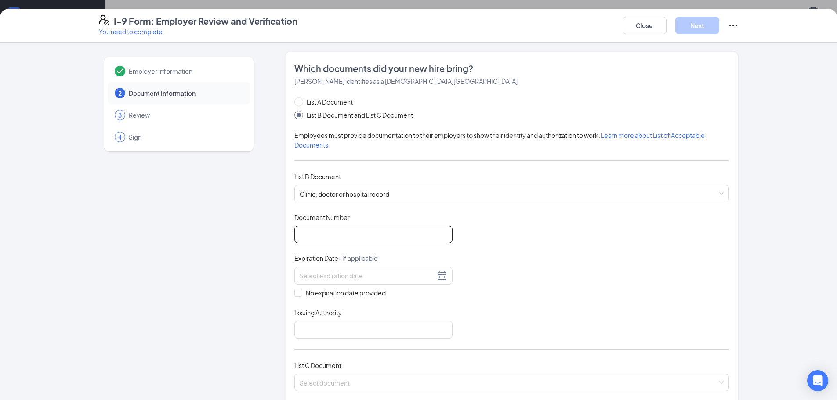
click at [341, 240] on input "Document Number" at bounding box center [373, 235] width 158 height 18
type input "2321492"
click at [294, 295] on span at bounding box center [298, 293] width 8 height 8
click at [294, 295] on input "No expiration date provided" at bounding box center [297, 292] width 6 height 6
click at [308, 296] on span "No expiration date provided" at bounding box center [345, 295] width 87 height 10
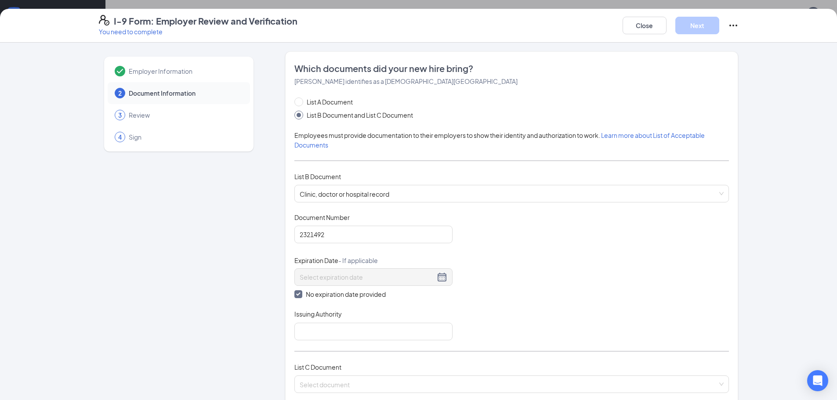
click at [301, 296] on input "No expiration date provided" at bounding box center [297, 293] width 6 height 6
click at [297, 294] on input "No expiration date provided" at bounding box center [297, 292] width 6 height 6
checkbox input "true"
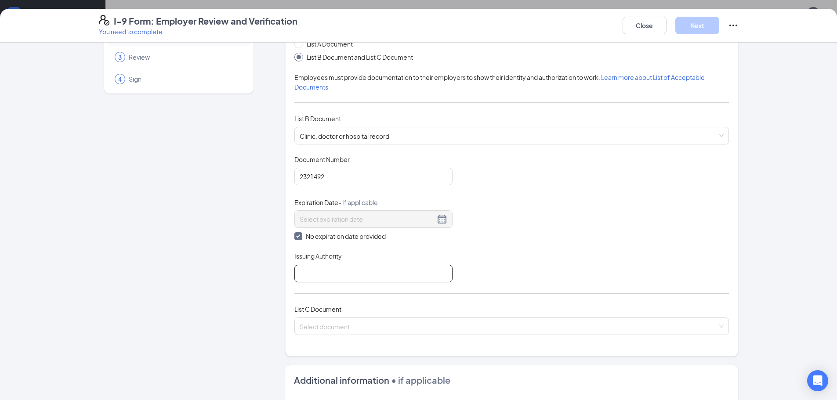
scroll to position [88, 0]
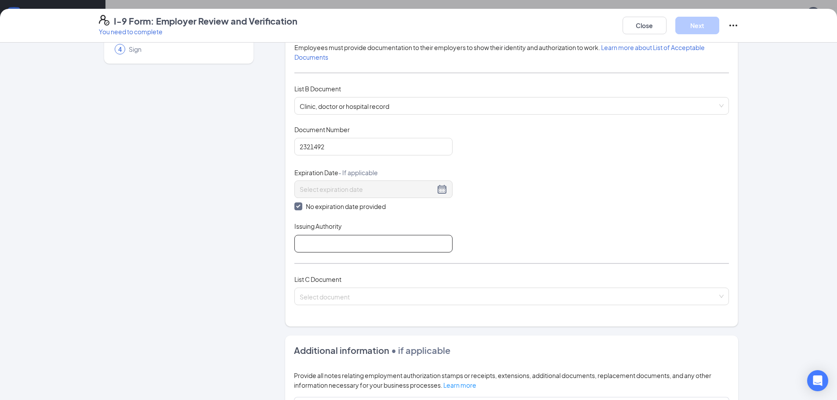
click at [351, 242] on input "Issuing Authority" at bounding box center [373, 244] width 158 height 18
type input "Indiana"
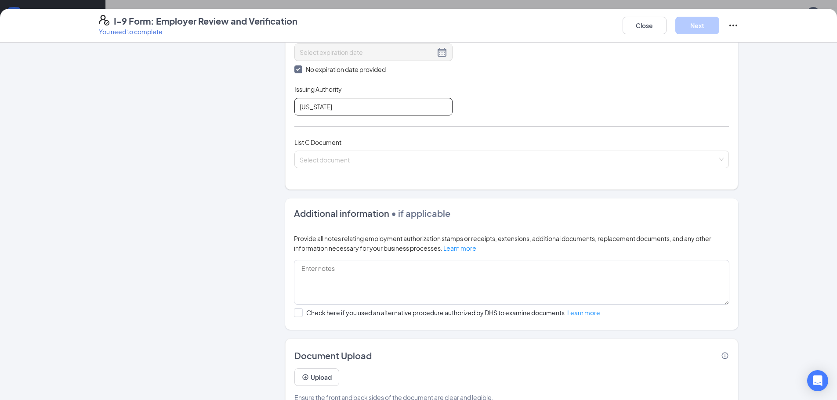
scroll to position [247, 0]
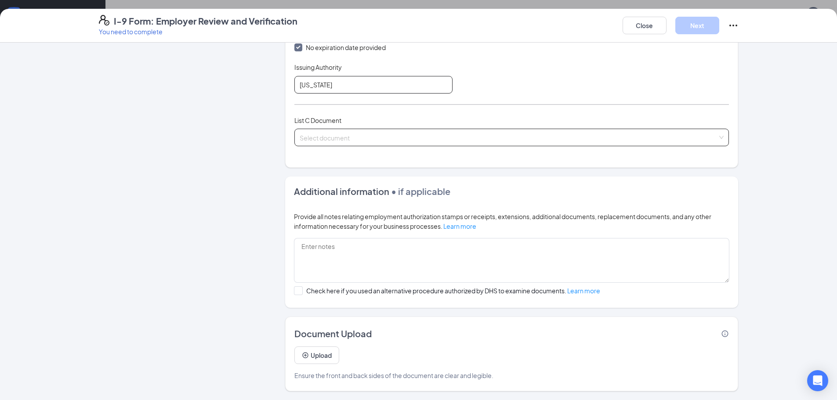
click at [332, 144] on span at bounding box center [509, 137] width 418 height 17
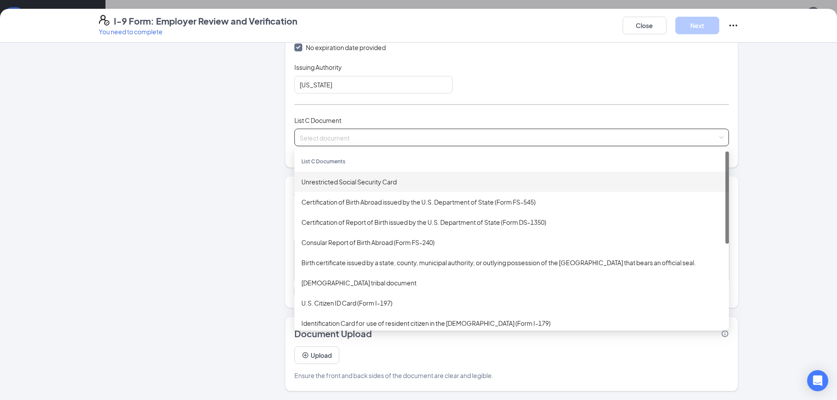
click at [391, 185] on div "Unrestricted Social Security Card" at bounding box center [511, 182] width 420 height 10
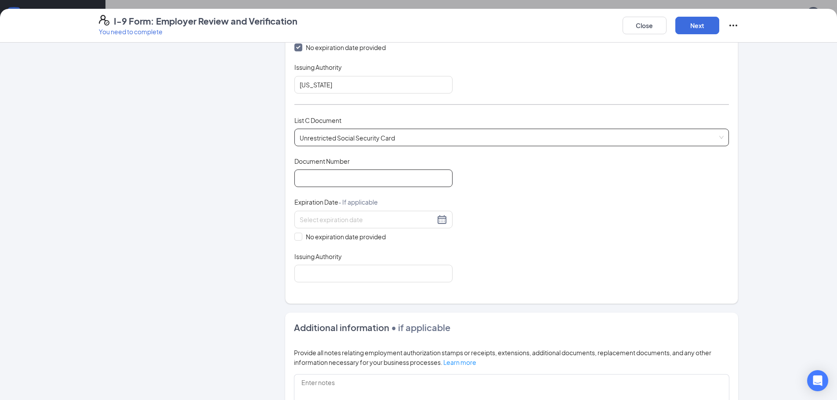
click at [366, 180] on input "Document Number" at bounding box center [373, 179] width 158 height 18
type input "315233496"
click at [298, 236] on span at bounding box center [298, 237] width 8 height 8
click at [298, 236] on input "No expiration date provided" at bounding box center [297, 236] width 6 height 6
checkbox input "true"
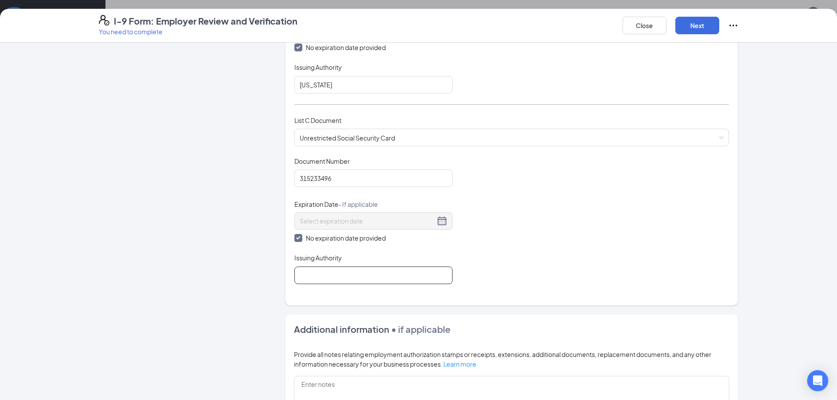
click at [324, 277] on input "Issuing Authority" at bounding box center [373, 276] width 158 height 18
type input "Social Security Administration"
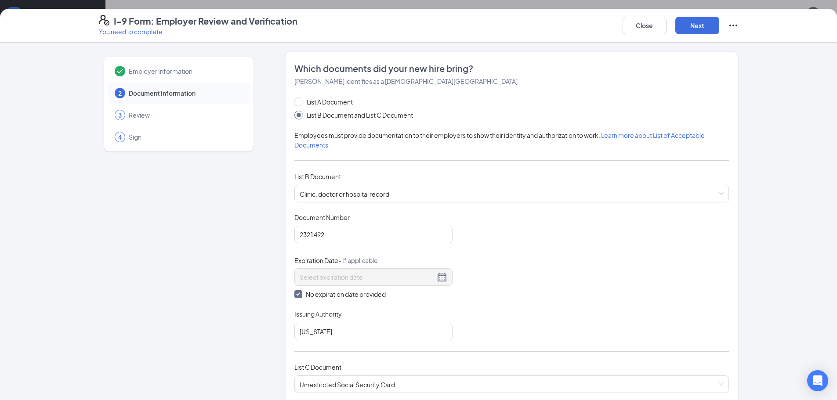
scroll to position [0, 0]
click at [692, 25] on button "Next" at bounding box center [697, 26] width 44 height 18
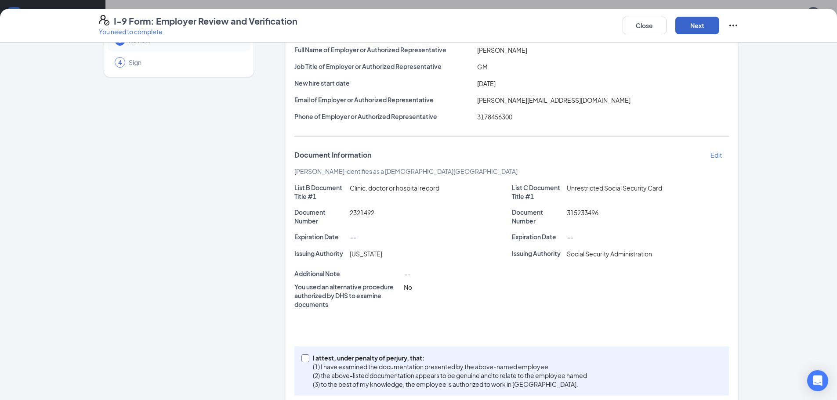
scroll to position [90, 0]
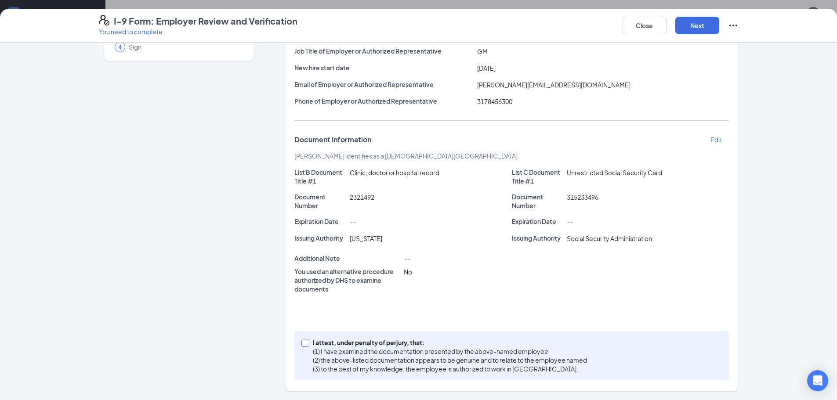
click at [301, 343] on input "I attest, under penalty of perjury, that: (1) I have examined the documentation…" at bounding box center [304, 342] width 6 height 6
checkbox input "true"
click at [683, 33] on button "Next" at bounding box center [697, 26] width 44 height 18
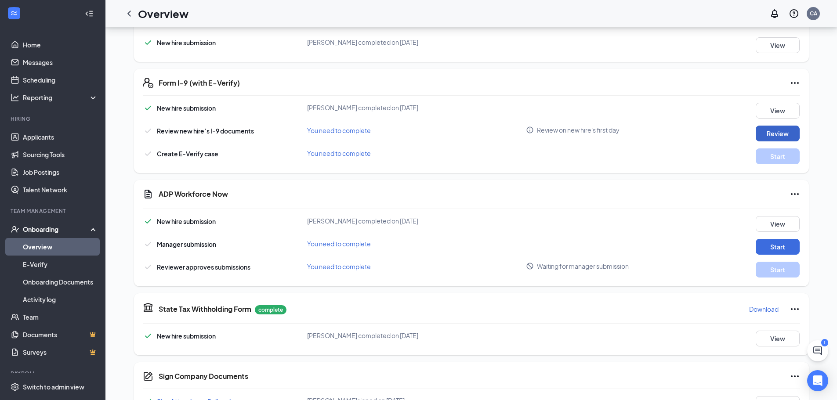
scroll to position [378, 0]
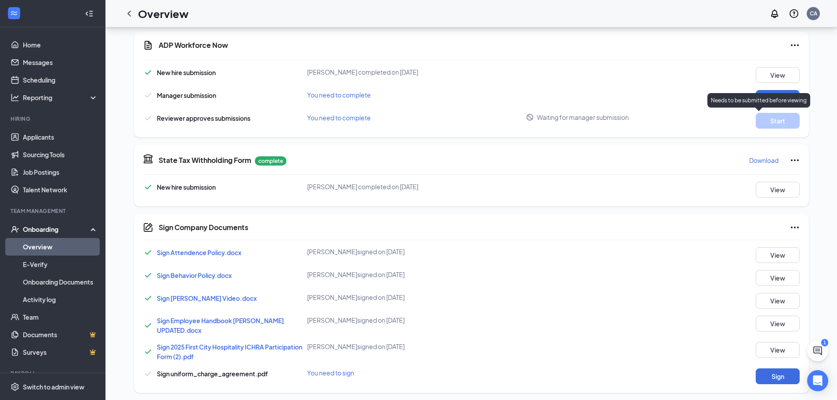
click at [766, 98] on p "Needs to be submitted before viewing" at bounding box center [759, 100] width 96 height 7
click at [763, 93] on div "Needs to be submitted before viewing" at bounding box center [758, 100] width 103 height 14
click at [760, 91] on button "Start" at bounding box center [778, 98] width 44 height 16
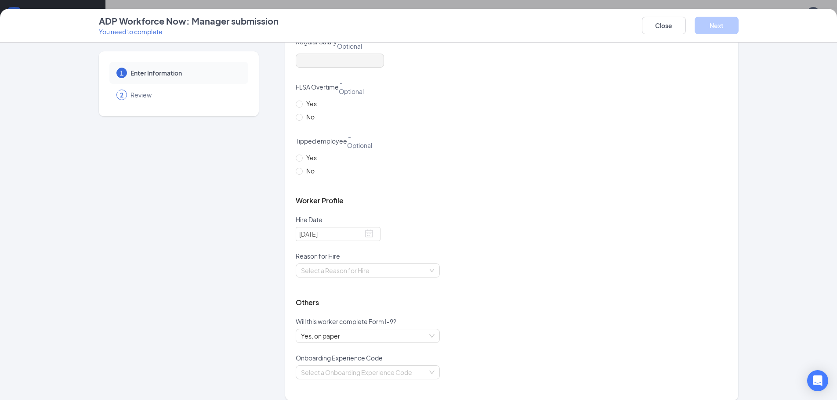
scroll to position [275, 0]
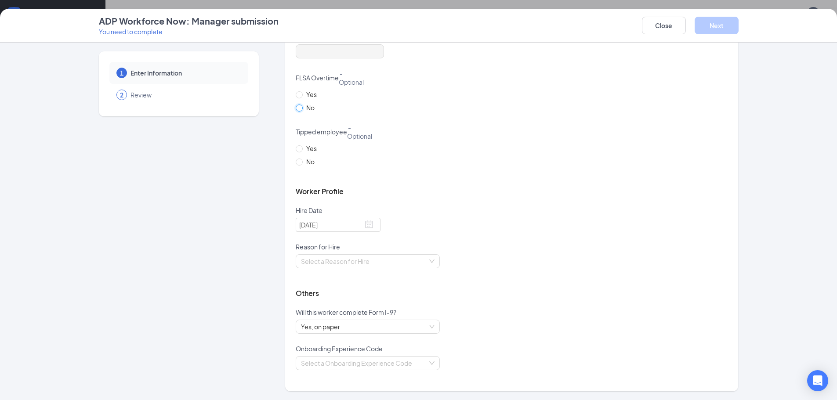
click at [296, 109] on input "No" at bounding box center [299, 108] width 6 height 6
radio input "true"
click at [296, 162] on input "No" at bounding box center [299, 162] width 6 height 6
radio input "true"
click at [336, 184] on div "Worker Profile" at bounding box center [512, 191] width 432 height 29
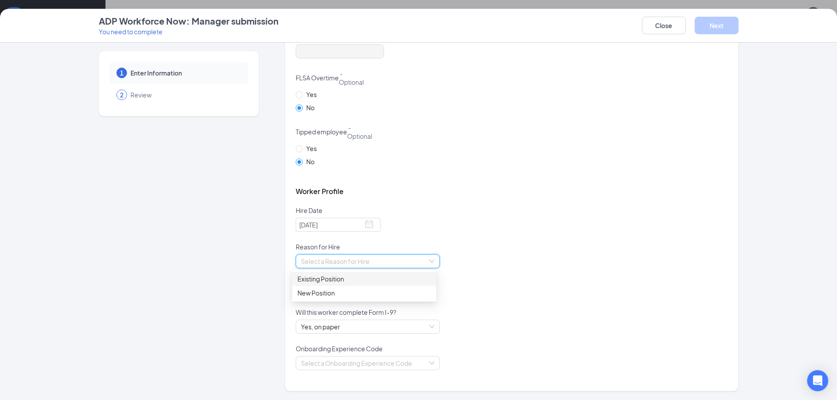
click at [341, 258] on input "search" at bounding box center [364, 261] width 127 height 13
click at [327, 279] on div "Existing Position" at bounding box center [364, 279] width 134 height 10
click at [450, 205] on div "Worker Profile" at bounding box center [512, 191] width 432 height 29
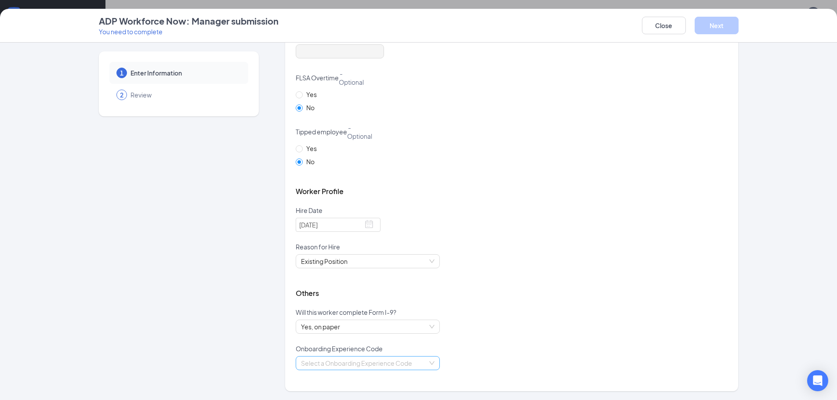
click at [321, 358] on input "search" at bounding box center [364, 363] width 127 height 13
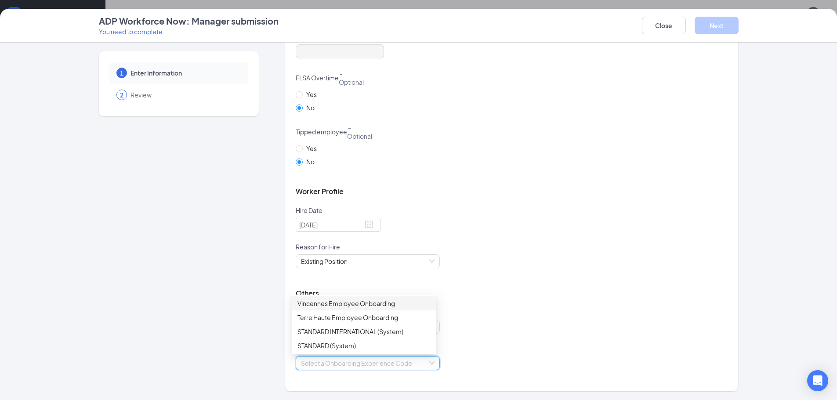
click at [314, 307] on div "Vincennes Employee Onboarding" at bounding box center [364, 304] width 134 height 10
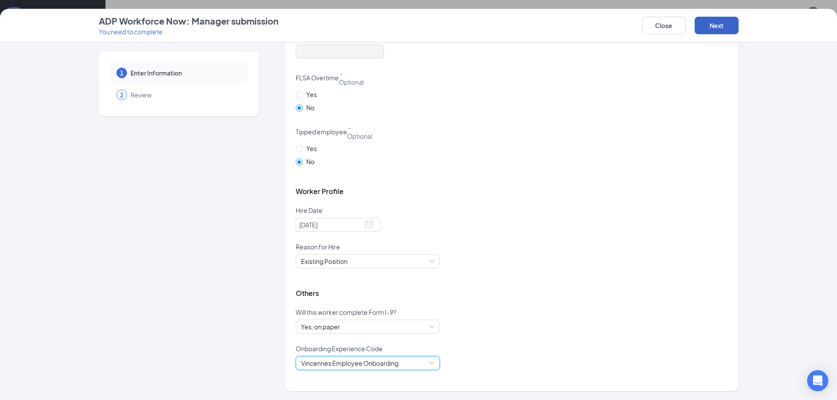
click at [709, 26] on button "Next" at bounding box center [717, 26] width 44 height 18
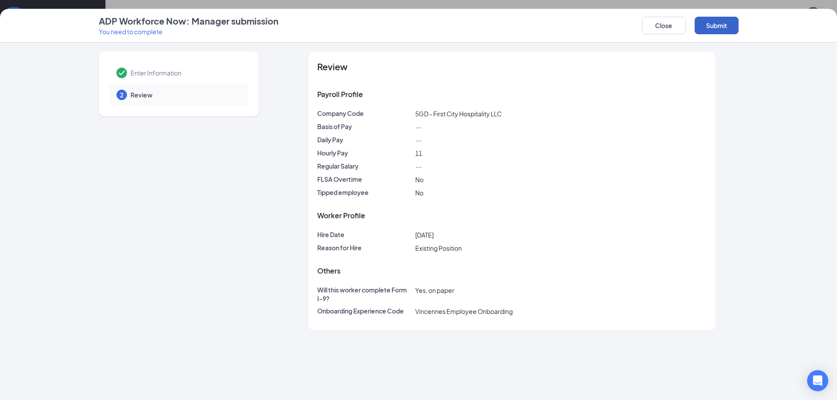
scroll to position [0, 0]
click at [713, 18] on button "Submit" at bounding box center [717, 26] width 44 height 18
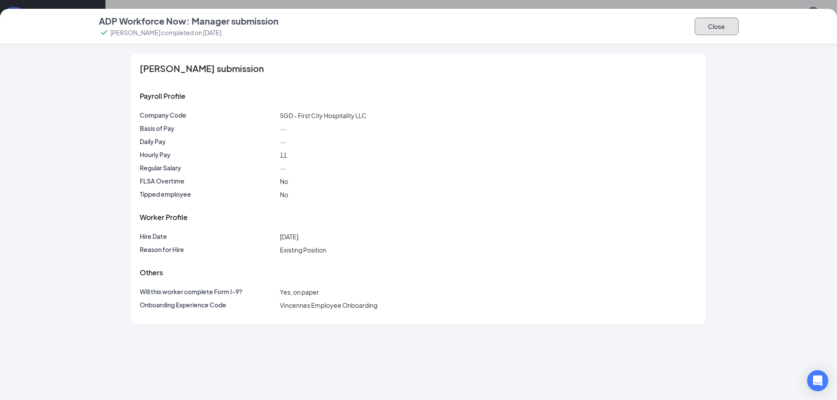
click at [725, 22] on button "Close" at bounding box center [717, 27] width 44 height 18
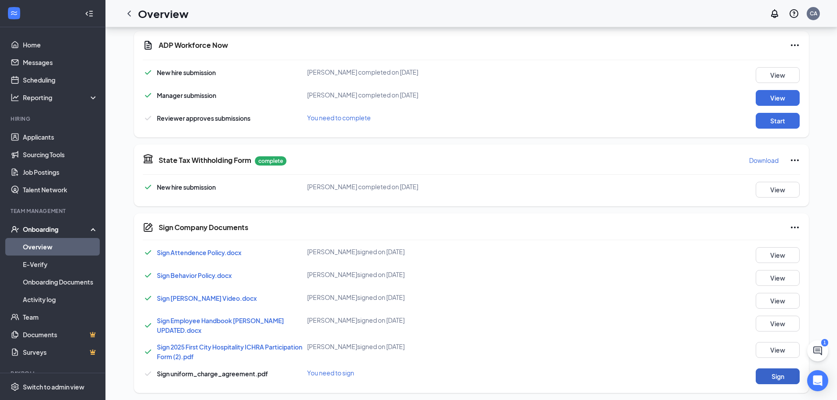
click at [768, 370] on button "Sign" at bounding box center [778, 377] width 44 height 16
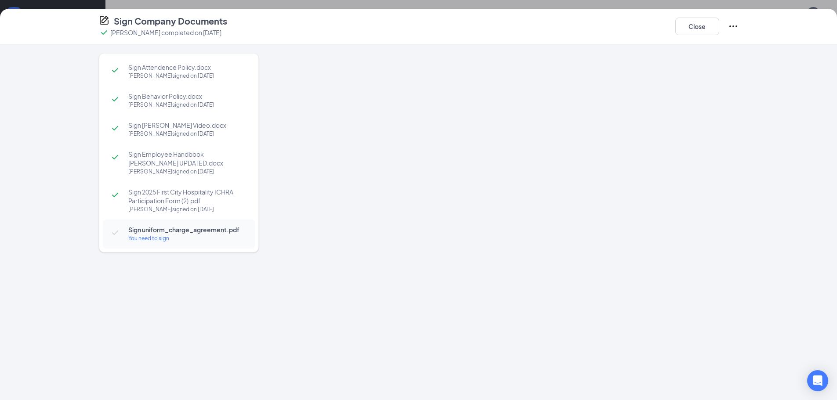
scroll to position [382, 0]
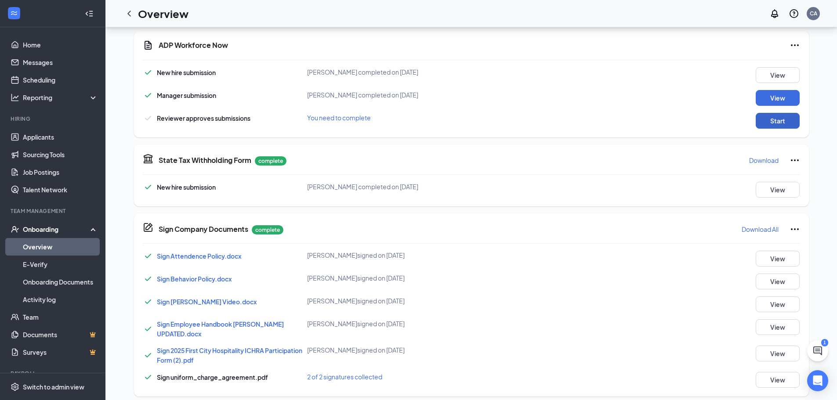
click at [791, 119] on button "Start" at bounding box center [778, 121] width 44 height 16
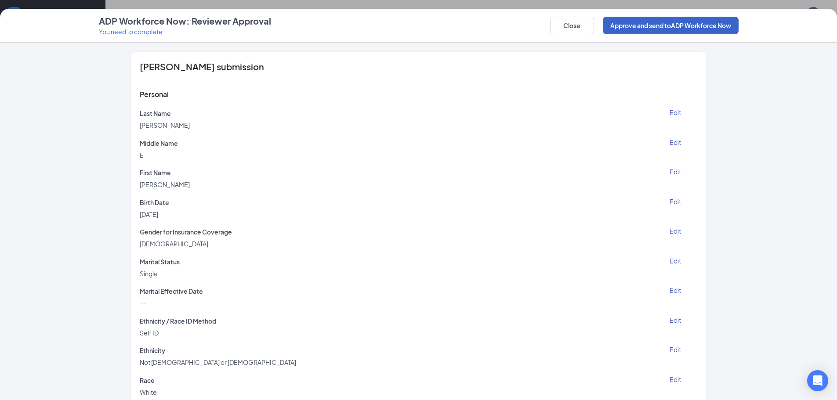
click at [656, 33] on button "Approve and send to ADP Workforce Now" at bounding box center [671, 26] width 136 height 18
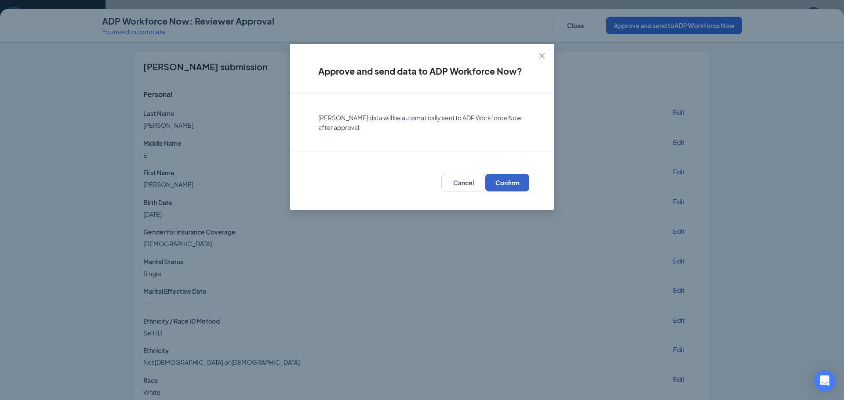
click at [511, 186] on span "Confirm" at bounding box center [507, 182] width 24 height 9
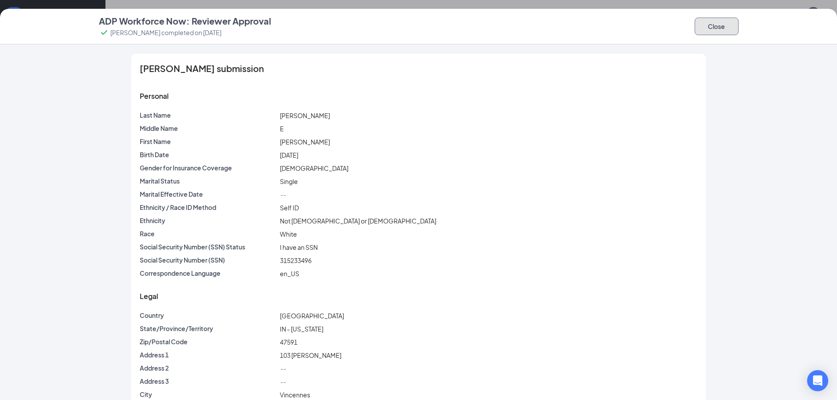
click at [706, 33] on button "Close" at bounding box center [717, 27] width 44 height 18
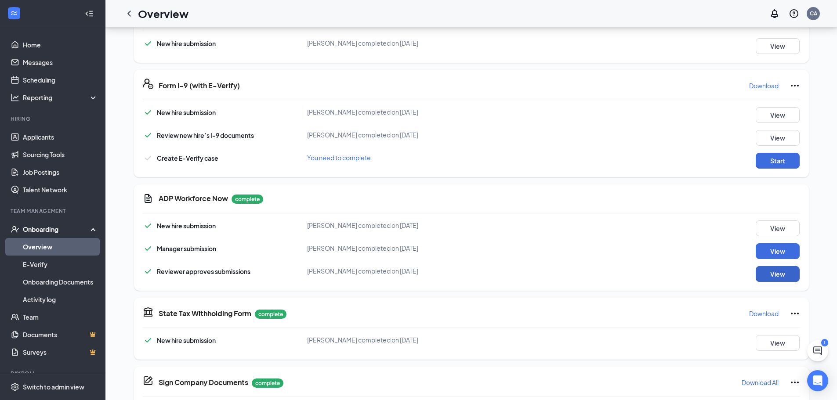
scroll to position [34, 0]
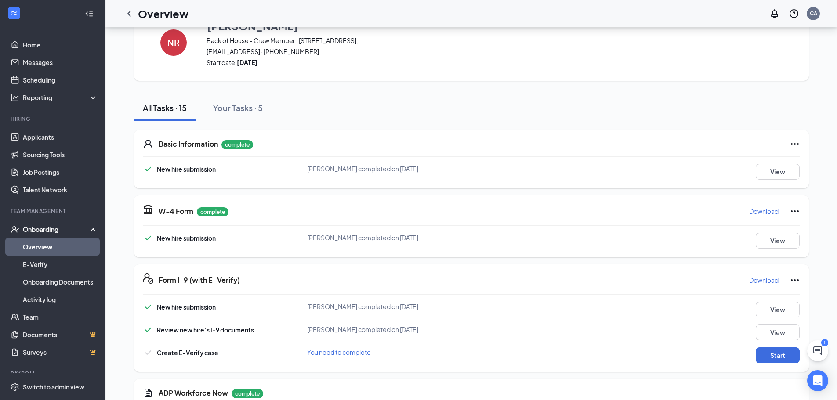
click at [34, 250] on link "Overview" at bounding box center [60, 247] width 75 height 18
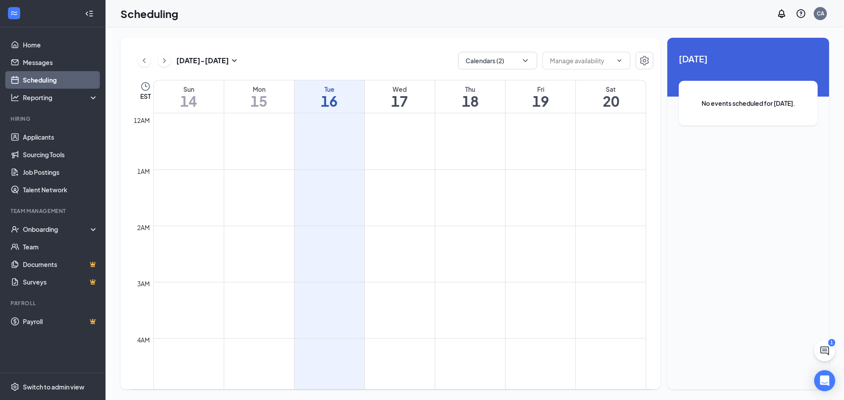
scroll to position [432, 0]
